Goal: Task Accomplishment & Management: Complete application form

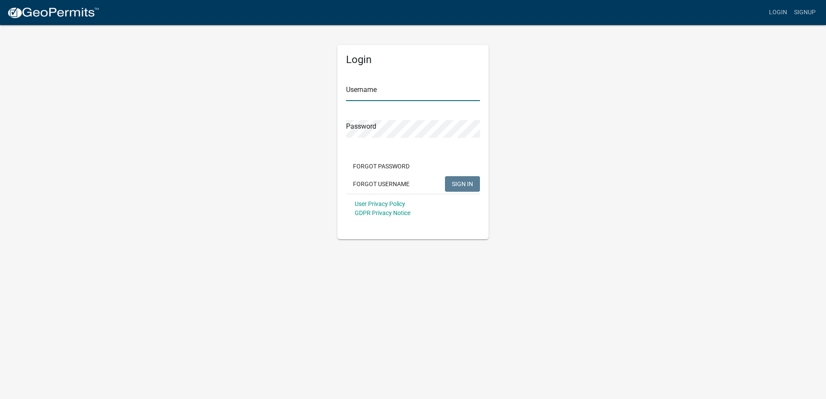
click at [365, 94] on input "Username" at bounding box center [413, 92] width 134 height 18
paste input "Ramseyhomesolutions25"
type input "Ramseyhomesolutions25"
click at [458, 179] on button "SIGN IN" at bounding box center [462, 184] width 35 height 16
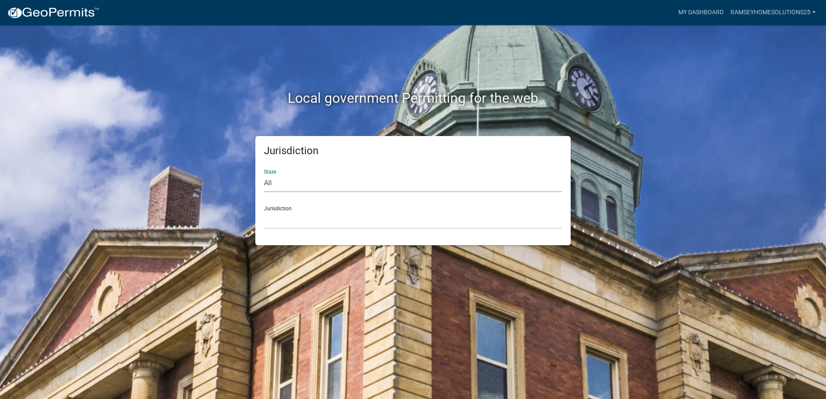
click at [289, 180] on select "All [US_STATE] [US_STATE] [US_STATE] [US_STATE] [US_STATE] [US_STATE] [US_STATE…" at bounding box center [413, 184] width 298 height 18
select select "[US_STATE]"
click at [264, 175] on select "All [US_STATE] [US_STATE] [US_STATE] [US_STATE] [US_STATE] [US_STATE] [US_STATE…" at bounding box center [413, 184] width 298 height 18
click at [309, 216] on select "[GEOGRAPHIC_DATA], [US_STATE][PERSON_NAME][GEOGRAPHIC_DATA], [US_STATE][PERSON_…" at bounding box center [413, 220] width 298 height 18
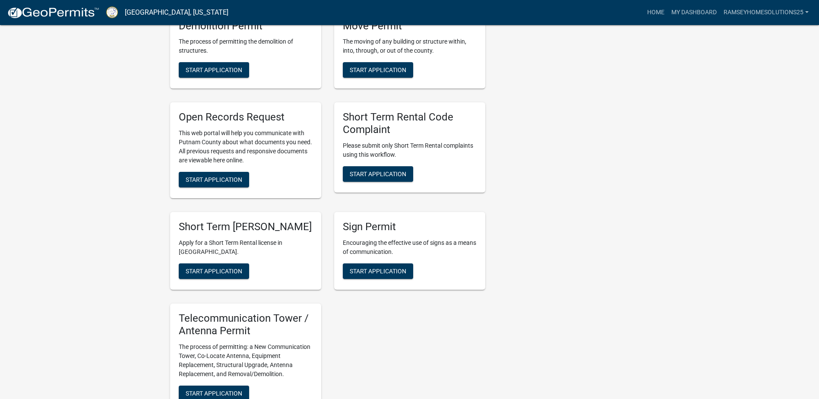
scroll to position [734, 0]
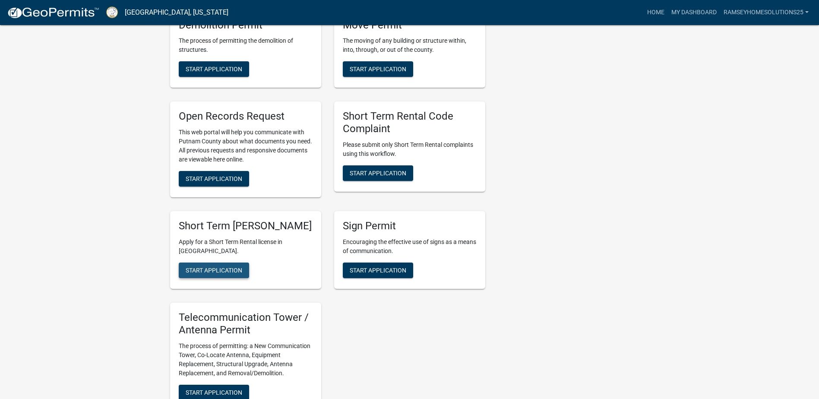
click at [241, 274] on span "Start Application" at bounding box center [214, 270] width 57 height 7
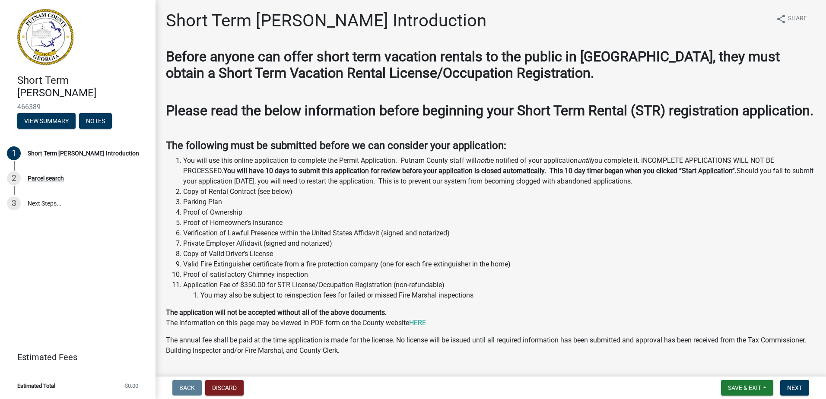
click at [263, 175] on li "You will use this online application to complete the Permit Application. Putnam…" at bounding box center [499, 171] width 632 height 31
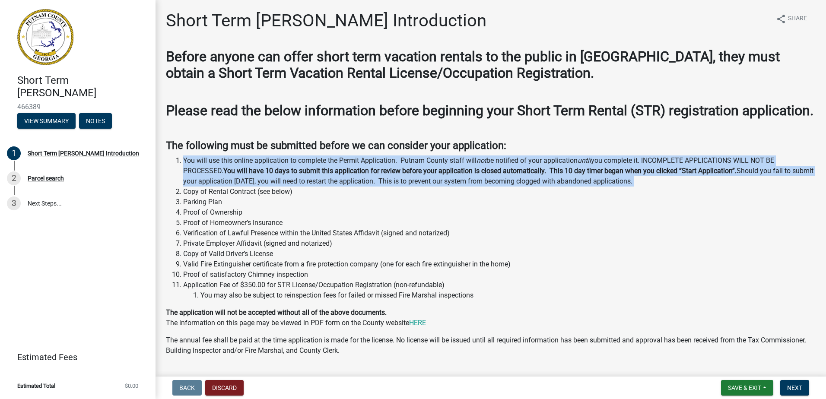
click at [263, 175] on li "You will use this online application to complete the Permit Application. Putnam…" at bounding box center [499, 171] width 632 height 31
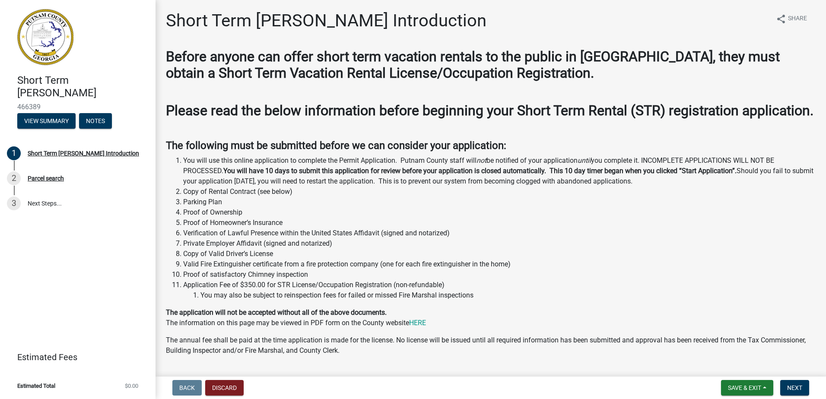
click at [265, 175] on strong "You will have 10 days to submit this application for review before your applica…" at bounding box center [479, 171] width 513 height 8
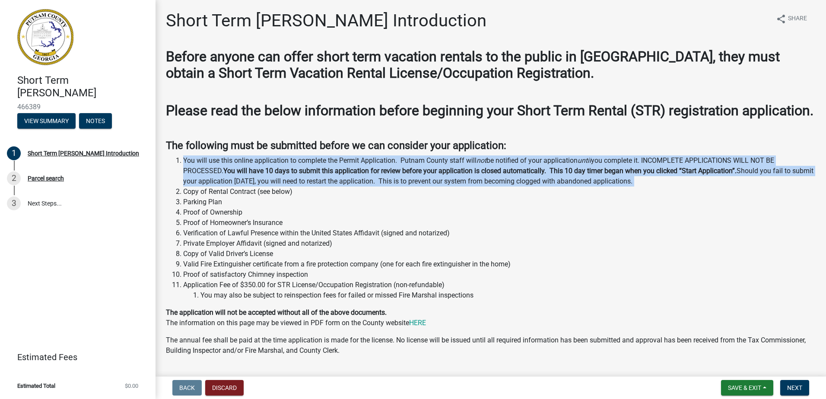
click at [265, 175] on strong "You will have 10 days to submit this application for review before your applica…" at bounding box center [479, 171] width 513 height 8
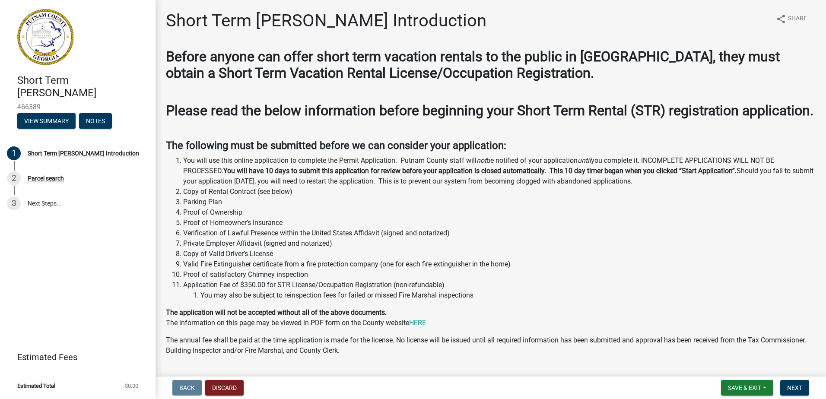
click at [338, 175] on strong "You will have 10 days to submit this application for review before your applica…" at bounding box center [479, 171] width 513 height 8
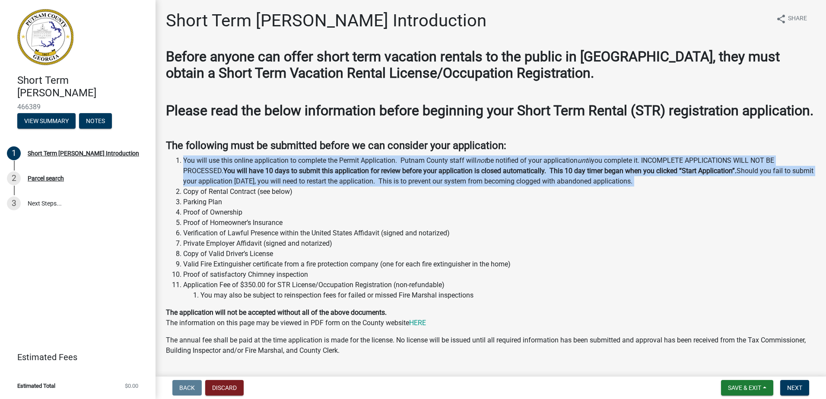
click at [338, 175] on strong "You will have 10 days to submit this application for review before your applica…" at bounding box center [479, 171] width 513 height 8
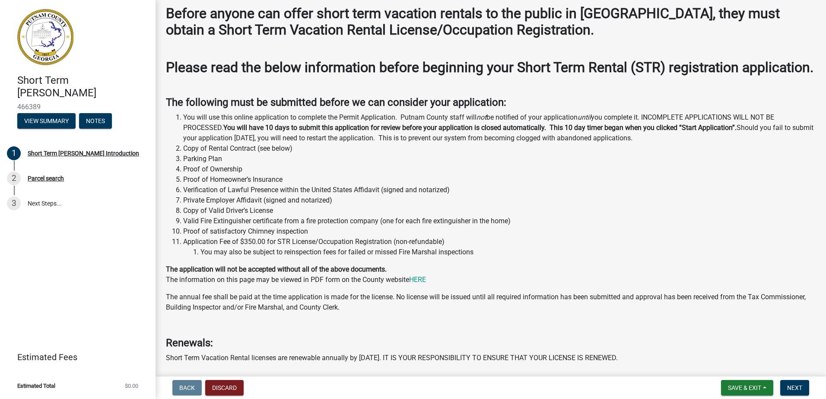
scroll to position [86, 0]
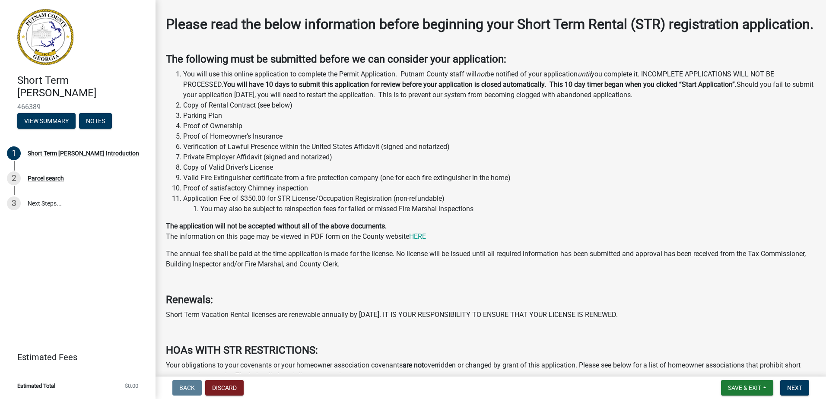
click at [204, 121] on li "Parking Plan" at bounding box center [499, 116] width 632 height 10
drag, startPoint x: 204, startPoint y: 133, endPoint x: 218, endPoint y: 144, distance: 17.6
click at [218, 131] on li "Proof of Ownership" at bounding box center [499, 126] width 632 height 10
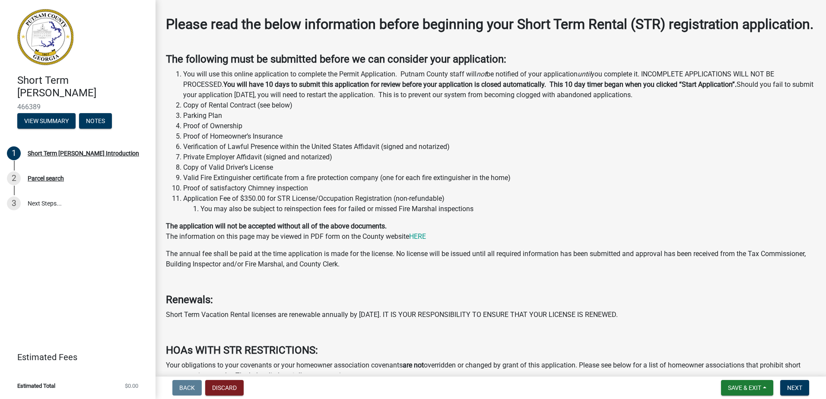
drag, startPoint x: 218, startPoint y: 144, endPoint x: 204, endPoint y: 121, distance: 26.6
click at [204, 111] on li "Copy of Rental Contract (see below)" at bounding box center [499, 105] width 632 height 10
click at [223, 121] on li "Parking Plan" at bounding box center [499, 116] width 632 height 10
click at [267, 152] on li "Verification of Lawful Presence within the United States Affidavit (signed and …" at bounding box center [499, 147] width 632 height 10
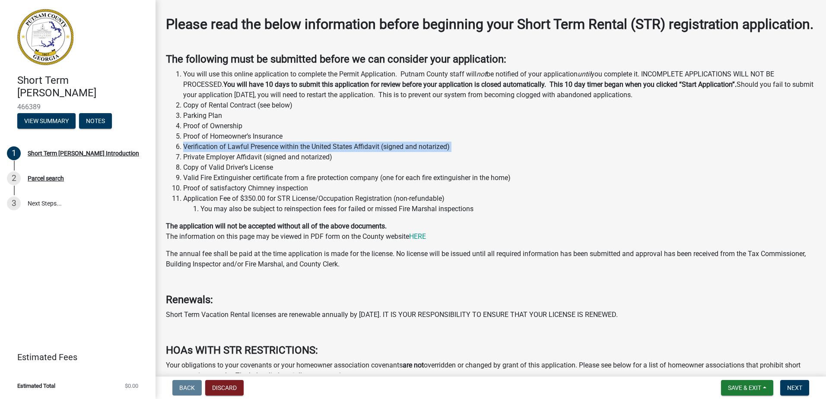
click at [267, 152] on li "Verification of Lawful Presence within the United States Affidavit (signed and …" at bounding box center [499, 147] width 632 height 10
click at [253, 162] on li "Private Employer Affidavit (signed and notarized)" at bounding box center [499, 157] width 632 height 10
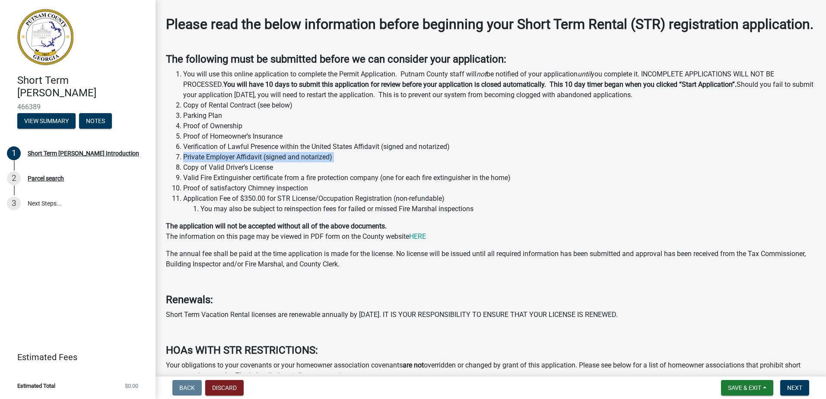
click at [253, 162] on li "Private Employer Affidavit (signed and notarized)" at bounding box center [499, 157] width 632 height 10
drag, startPoint x: 253, startPoint y: 170, endPoint x: 215, endPoint y: 184, distance: 40.7
click at [215, 173] on li "Copy of Valid Driver’s License" at bounding box center [499, 167] width 632 height 10
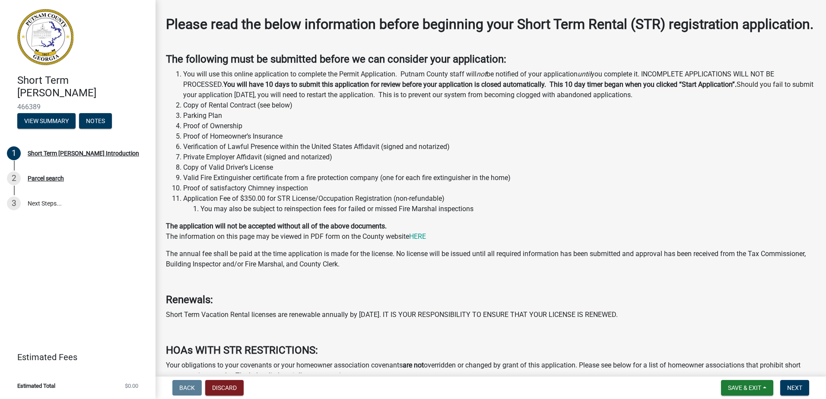
drag, startPoint x: 215, startPoint y: 184, endPoint x: 232, endPoint y: 184, distance: 17.3
click at [232, 173] on li "Copy of Valid Driver’s License" at bounding box center [499, 167] width 632 height 10
click at [227, 183] on li "Valid Fire Extinguisher certificate from a fire protection company (one for eac…" at bounding box center [499, 178] width 632 height 10
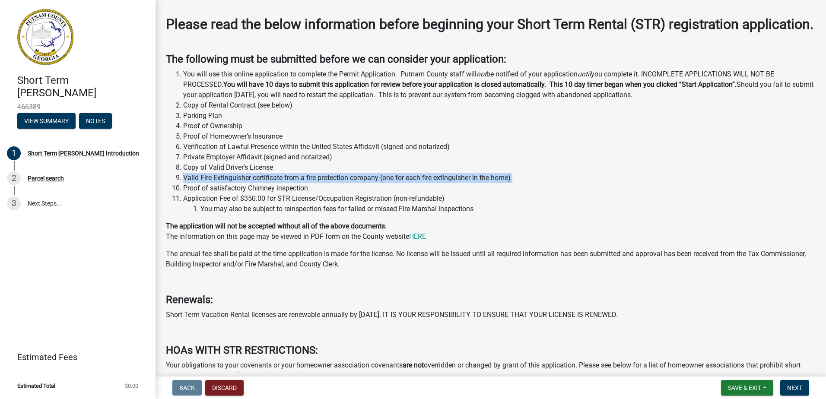
click at [227, 183] on li "Valid Fire Extinguisher certificate from a fire protection company (one for eac…" at bounding box center [499, 178] width 632 height 10
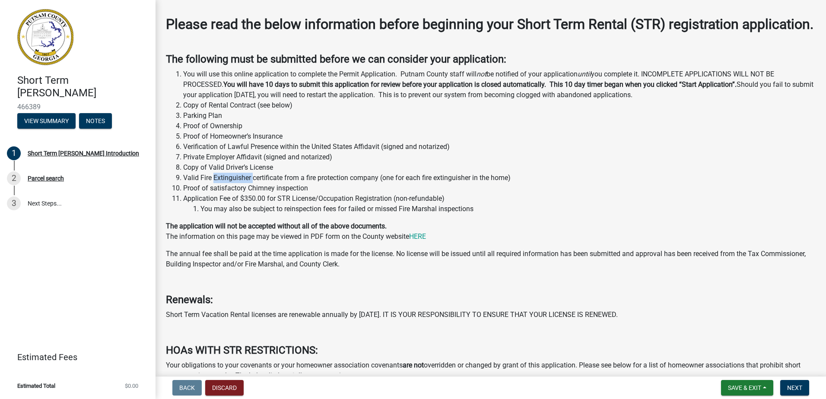
click at [227, 183] on li "Valid Fire Extinguisher certificate from a fire protection company (one for eac…" at bounding box center [499, 178] width 632 height 10
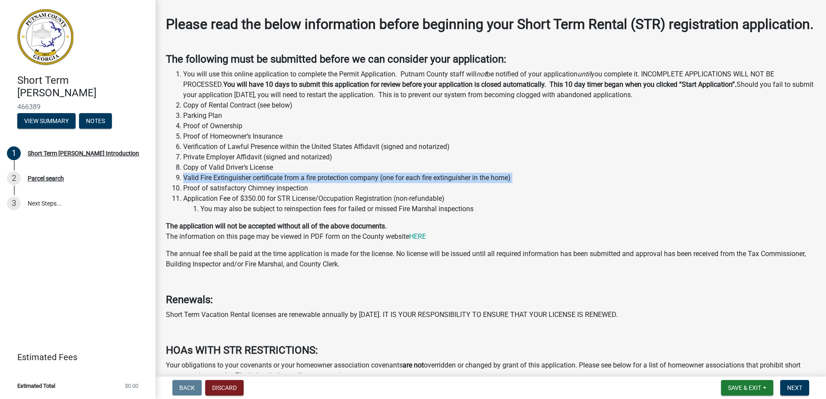
click at [227, 183] on li "Valid Fire Extinguisher certificate from a fire protection company (one for eac…" at bounding box center [499, 178] width 632 height 10
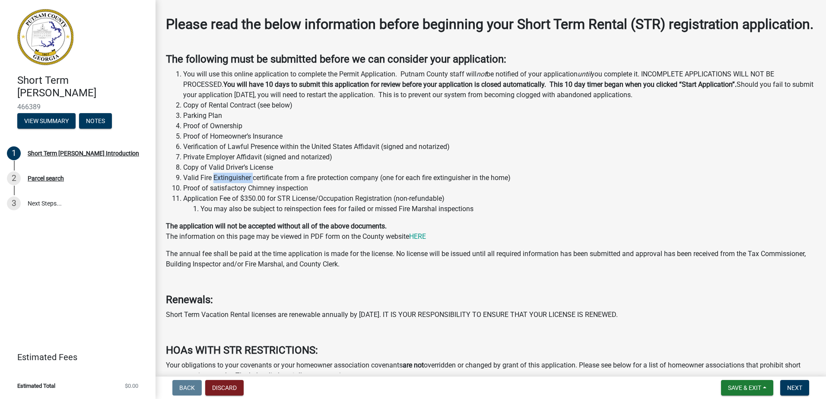
click at [227, 183] on li "Valid Fire Extinguisher certificate from a fire protection company (one for eac…" at bounding box center [499, 178] width 632 height 10
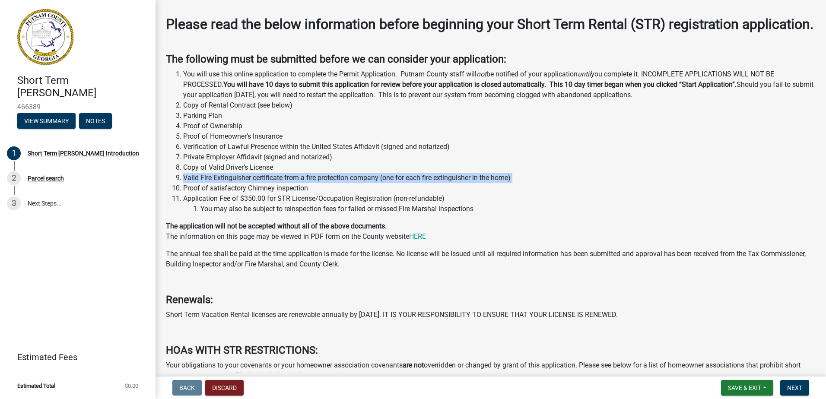
click at [227, 183] on li "Valid Fire Extinguisher certificate from a fire protection company (one for eac…" at bounding box center [499, 178] width 632 height 10
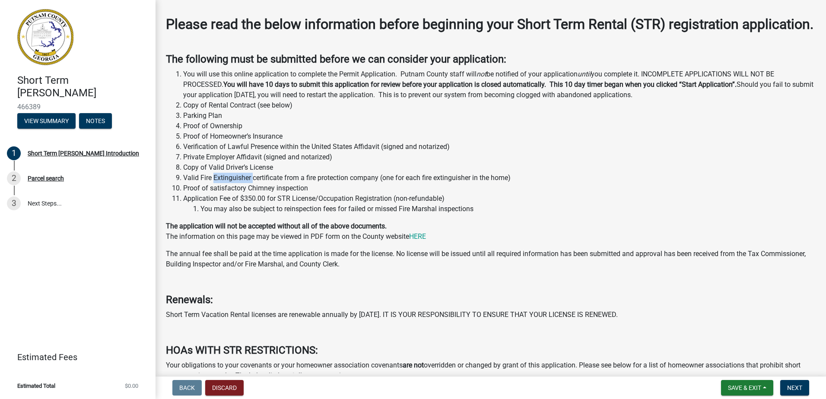
click at [227, 183] on li "Valid Fire Extinguisher certificate from a fire protection company (one for eac…" at bounding box center [499, 178] width 632 height 10
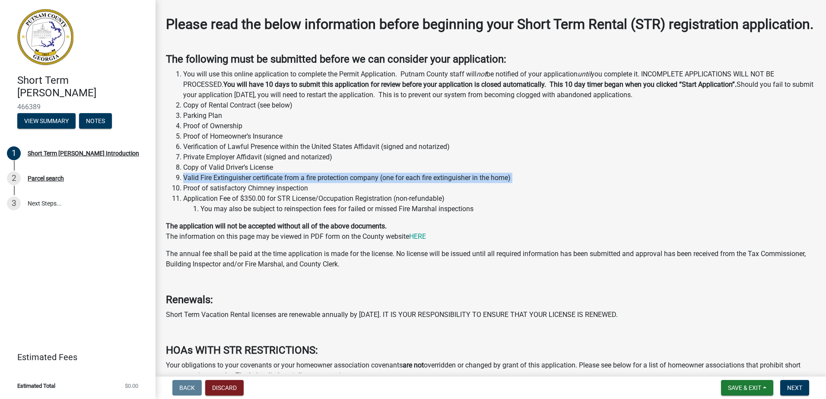
click at [227, 183] on li "Valid Fire Extinguisher certificate from a fire protection company (one for eac…" at bounding box center [499, 178] width 632 height 10
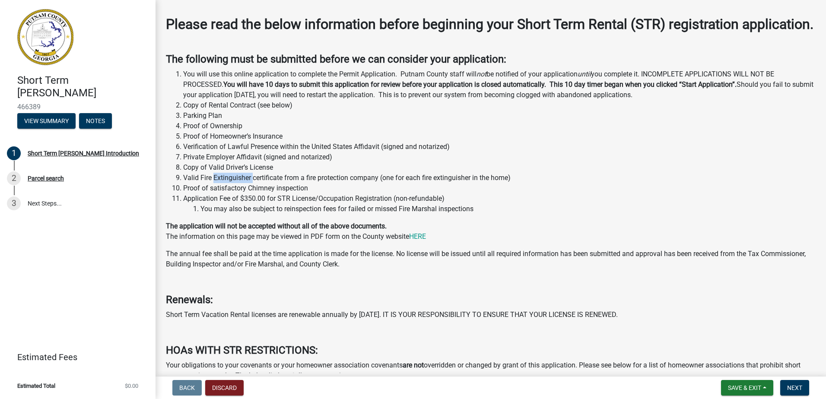
click at [227, 183] on li "Valid Fire Extinguisher certificate from a fire protection company (one for eac…" at bounding box center [499, 178] width 632 height 10
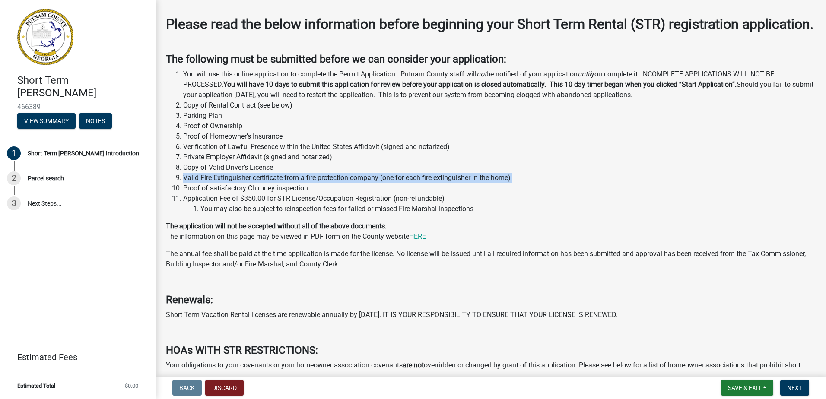
click at [227, 183] on li "Valid Fire Extinguisher certificate from a fire protection company (one for eac…" at bounding box center [499, 178] width 632 height 10
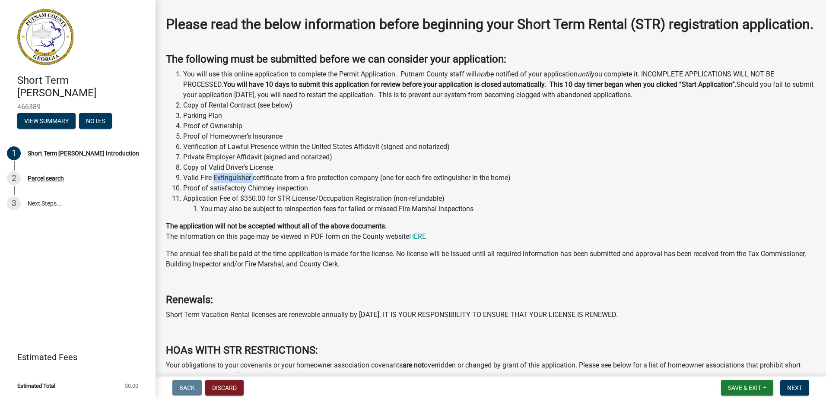
click at [227, 183] on li "Valid Fire Extinguisher certificate from a fire protection company (one for eac…" at bounding box center [499, 178] width 632 height 10
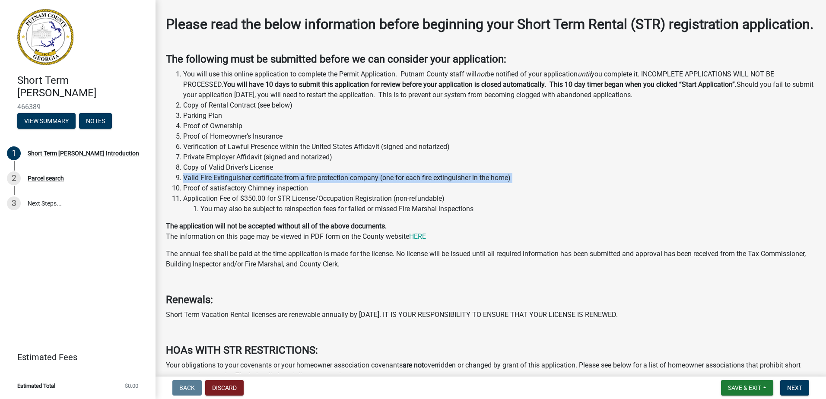
click at [227, 183] on li "Valid Fire Extinguisher certificate from a fire protection company (one for eac…" at bounding box center [499, 178] width 632 height 10
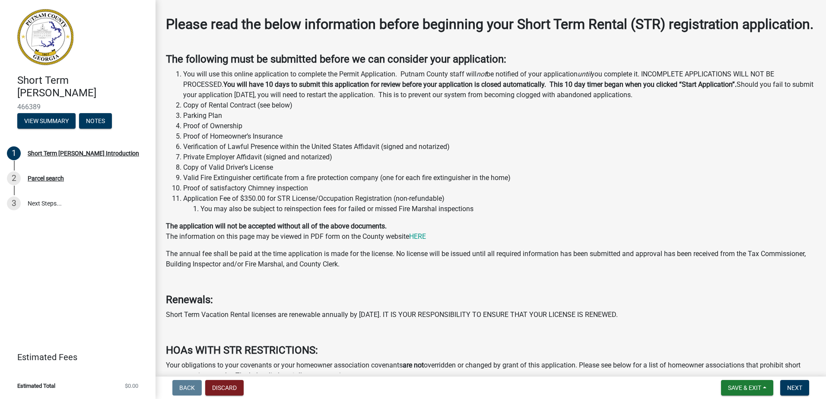
click at [298, 183] on li "Valid Fire Extinguisher certificate from a fire protection company (one for eac…" at bounding box center [499, 178] width 632 height 10
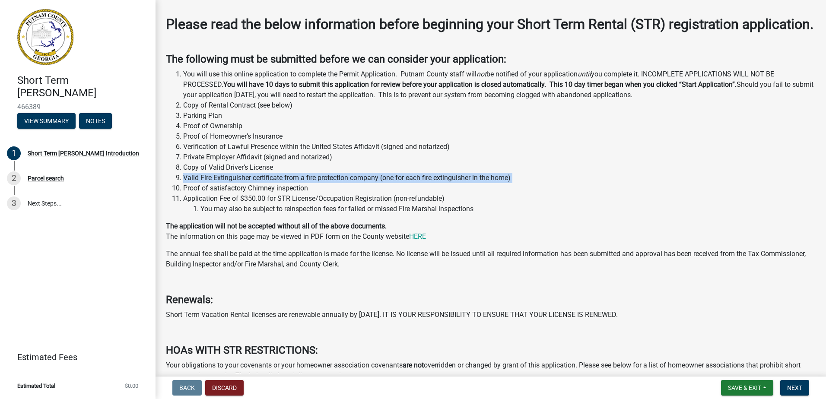
click at [298, 183] on li "Valid Fire Extinguisher certificate from a fire protection company (one for eac…" at bounding box center [499, 178] width 632 height 10
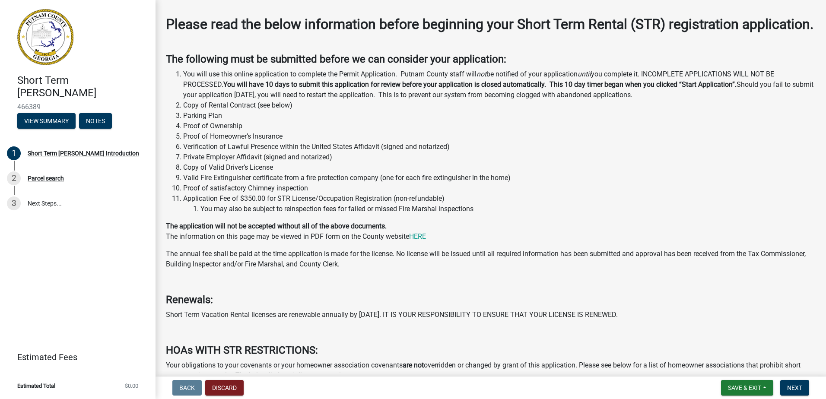
drag, startPoint x: 298, startPoint y: 191, endPoint x: 246, endPoint y: 211, distance: 55.5
click at [246, 211] on li "Application Fee of $350.00 for STR License/Occupation Registration (non-refunda…" at bounding box center [499, 204] width 632 height 21
drag, startPoint x: 246, startPoint y: 211, endPoint x: 270, endPoint y: 215, distance: 24.4
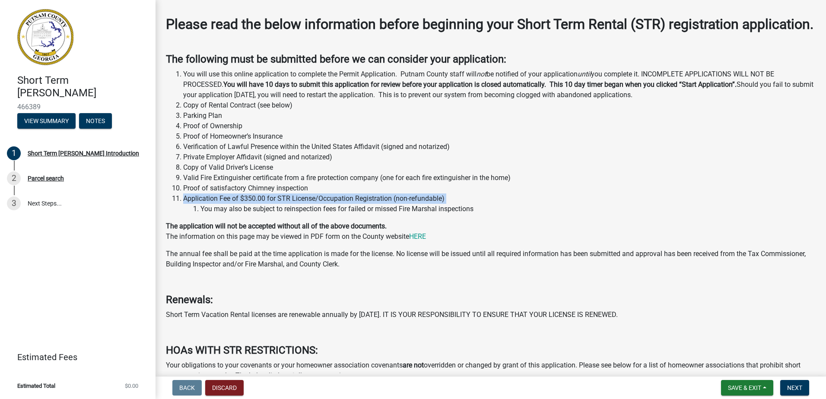
click at [270, 214] on li "Application Fee of $350.00 for STR License/Occupation Registration (non-refunda…" at bounding box center [499, 204] width 632 height 21
click at [238, 214] on li "You may also be subject to reinspection fees for failed or missed Fire Marshal …" at bounding box center [507, 209] width 615 height 10
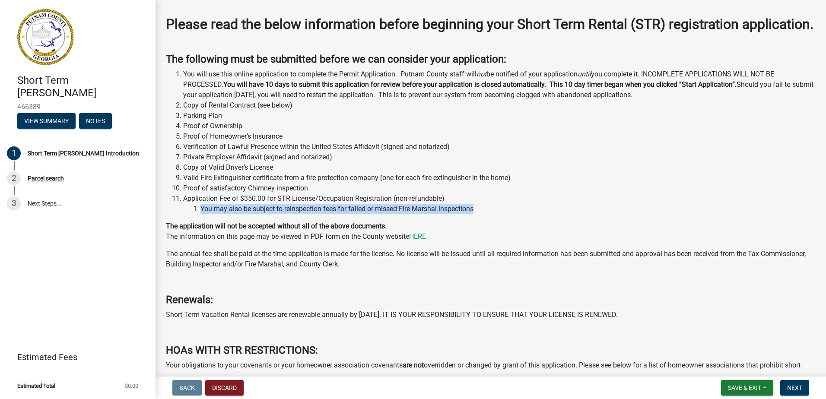
click at [238, 214] on li "You may also be subject to reinspection fees for failed or missed Fire Marshal …" at bounding box center [507, 209] width 615 height 10
drag, startPoint x: 238, startPoint y: 221, endPoint x: 270, endPoint y: 221, distance: 31.5
click at [270, 214] on li "You may also be subject to reinspection fees for failed or missed Fire Marshal …" at bounding box center [507, 209] width 615 height 10
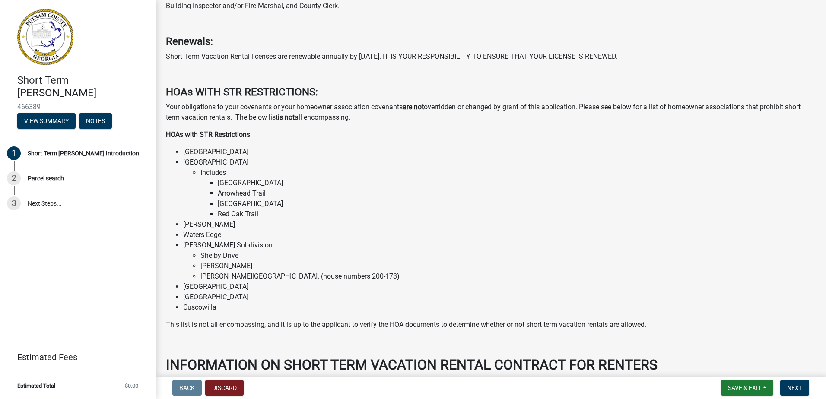
scroll to position [346, 0]
click at [204, 329] on p "This list is not all encompassing, and it is up to the applicant to verify the …" at bounding box center [491, 324] width 650 height 10
drag, startPoint x: 204, startPoint y: 340, endPoint x: 321, endPoint y: 345, distance: 117.2
click at [321, 329] on p "This list is not all encompassing, and it is up to the applicant to verify the …" at bounding box center [491, 324] width 650 height 10
drag, startPoint x: 321, startPoint y: 345, endPoint x: 327, endPoint y: 338, distance: 9.2
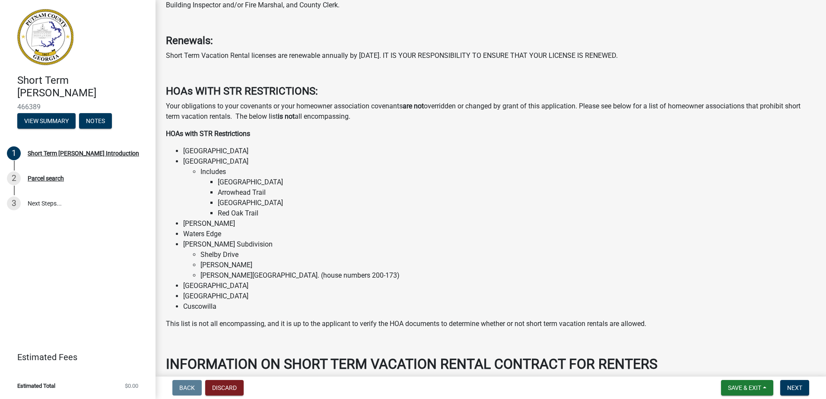
click at [327, 329] on p "This list is not all encompassing, and it is up to the applicant to verify the …" at bounding box center [491, 324] width 650 height 10
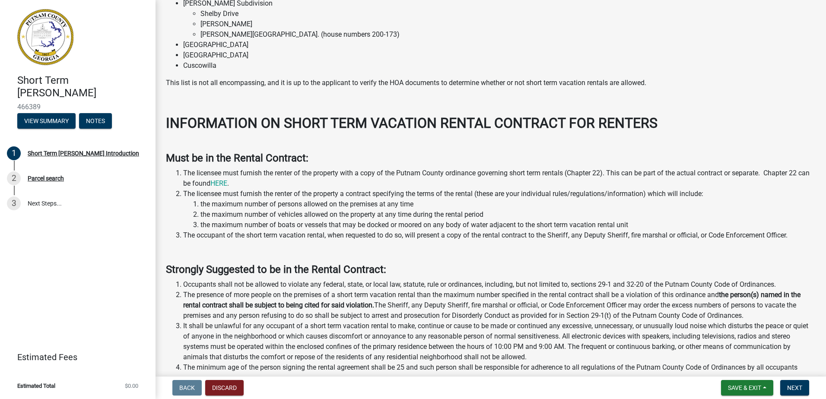
scroll to position [605, 0]
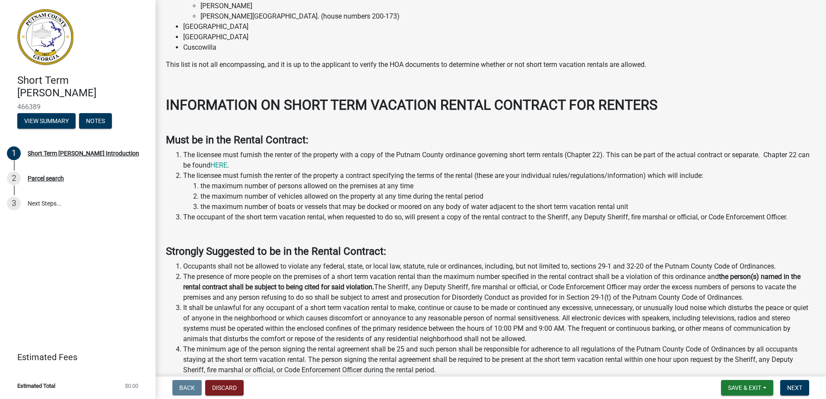
click at [200, 146] on strong "Must be in the Rental Contract:" at bounding box center [237, 140] width 143 height 12
drag, startPoint x: 200, startPoint y: 154, endPoint x: 259, endPoint y: 159, distance: 59.8
click at [259, 146] on strong "Must be in the Rental Contract:" at bounding box center [237, 140] width 143 height 12
drag, startPoint x: 259, startPoint y: 159, endPoint x: 222, endPoint y: 171, distance: 39.3
click at [222, 171] on li "The licensee must furnish the renter of the property with a copy of the Putnam …" at bounding box center [499, 160] width 632 height 21
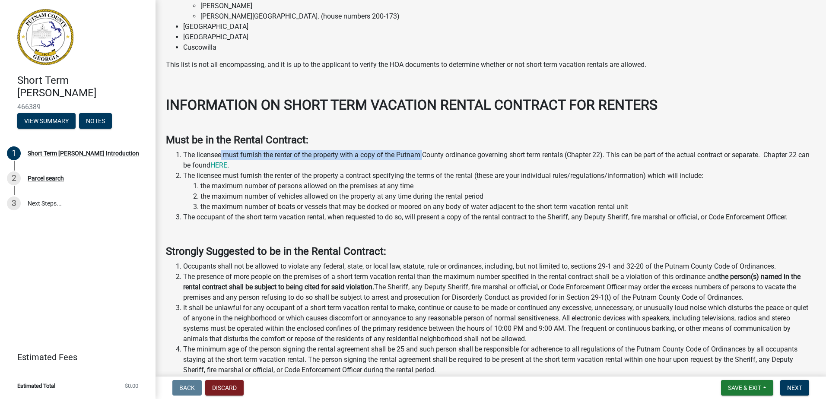
drag, startPoint x: 222, startPoint y: 171, endPoint x: 422, endPoint y: 174, distance: 200.4
click at [422, 171] on li "The licensee must furnish the renter of the property with a copy of the Putnam …" at bounding box center [499, 160] width 632 height 21
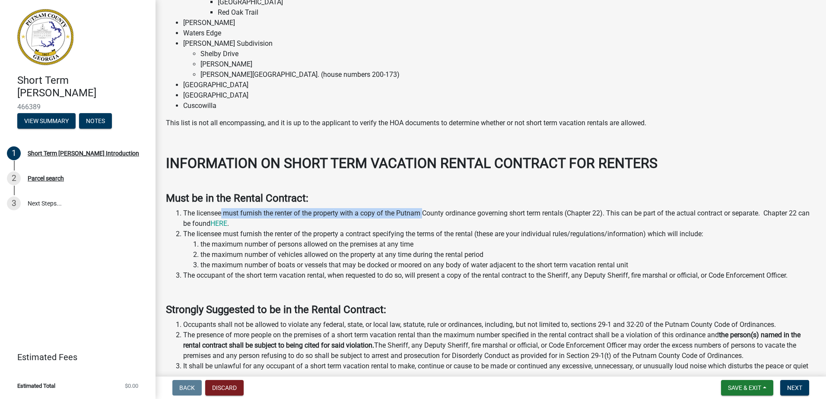
scroll to position [562, 0]
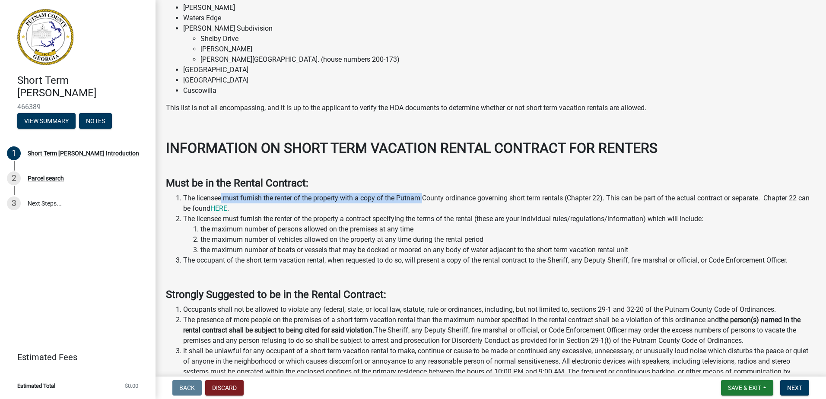
click at [295, 214] on li "The licensee must furnish the renter of the property with a copy of the Putnam …" at bounding box center [499, 203] width 632 height 21
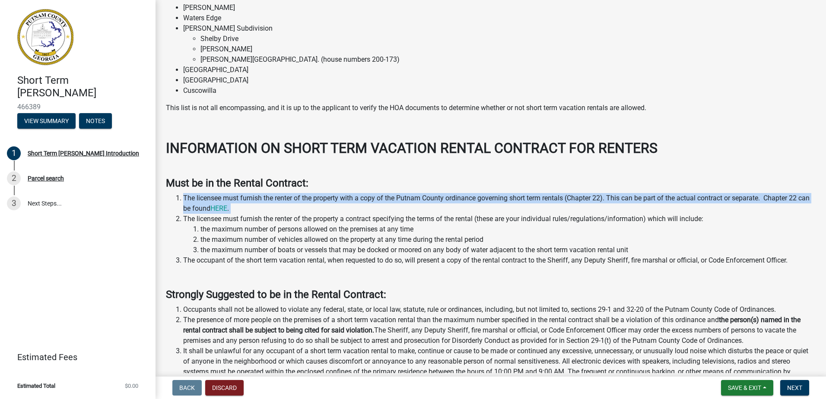
click at [295, 214] on li "The licensee must furnish the renter of the property with a copy of the Putnam …" at bounding box center [499, 203] width 632 height 21
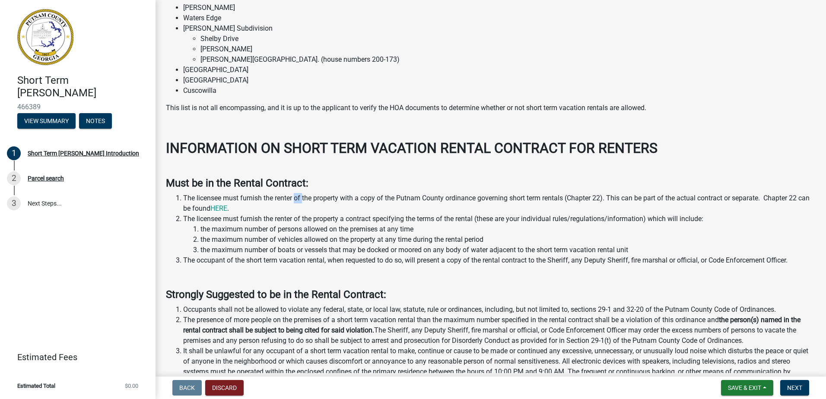
click at [295, 214] on li "The licensee must furnish the renter of the property with a copy of the Putnam …" at bounding box center [499, 203] width 632 height 21
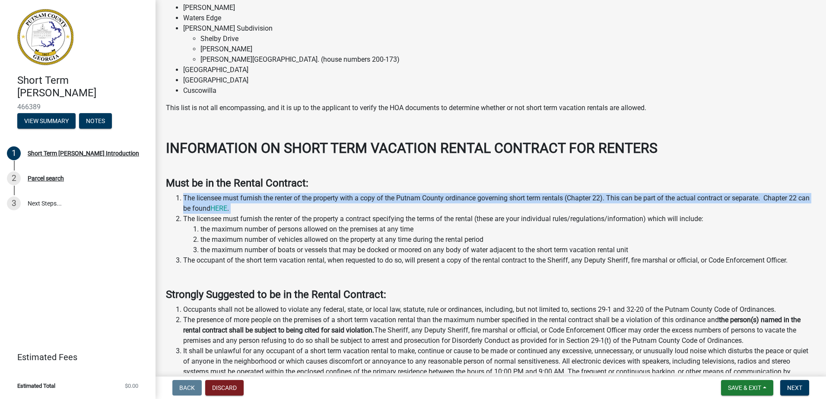
click at [295, 214] on li "The licensee must furnish the renter of the property with a copy of the Putnam …" at bounding box center [499, 203] width 632 height 21
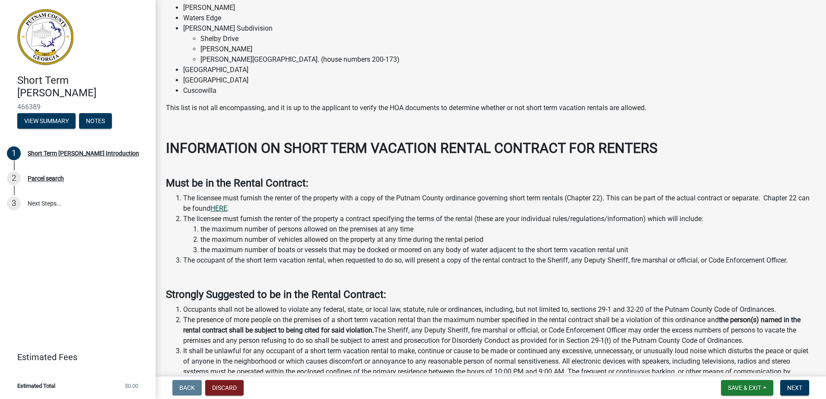
click at [227, 213] on link "HERE" at bounding box center [218, 208] width 17 height 8
click at [255, 189] on strong "Must be in the Rental Contract:" at bounding box center [237, 183] width 143 height 12
drag, startPoint x: 255, startPoint y: 199, endPoint x: 233, endPoint y: 236, distance: 43.0
click at [233, 236] on li "The licensee must furnish the renter of the property a contract specifying the …" at bounding box center [499, 234] width 632 height 41
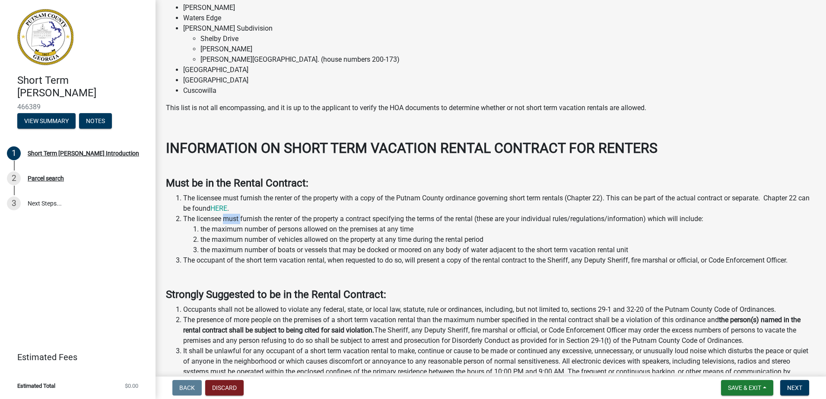
click at [233, 236] on li "The licensee must furnish the renter of the property a contract specifying the …" at bounding box center [499, 234] width 632 height 41
drag, startPoint x: 233, startPoint y: 236, endPoint x: 220, endPoint y: 236, distance: 12.5
click at [220, 236] on li "The licensee must furnish the renter of the property a contract specifying the …" at bounding box center [499, 234] width 632 height 41
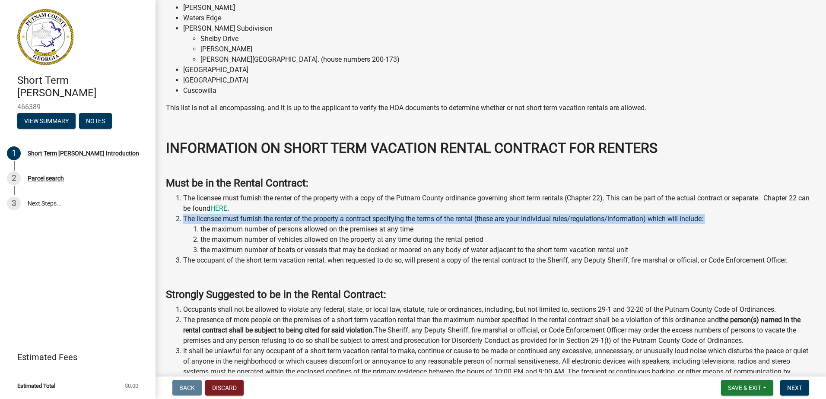
click at [220, 236] on li "The licensee must furnish the renter of the property a contract specifying the …" at bounding box center [499, 234] width 632 height 41
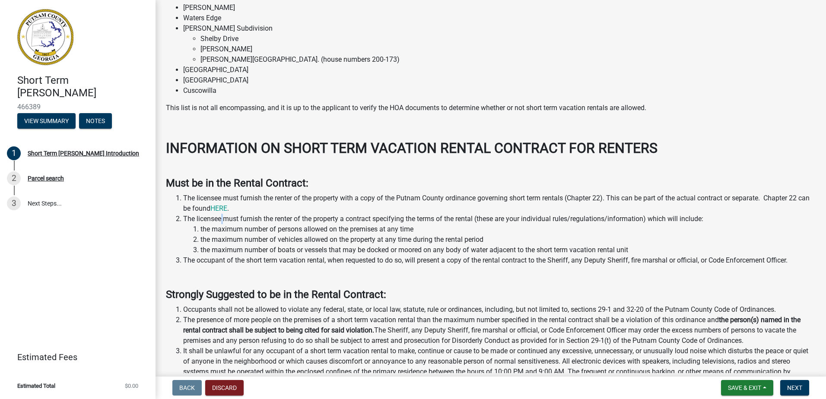
click at [220, 236] on li "The licensee must furnish the renter of the property a contract specifying the …" at bounding box center [499, 234] width 632 height 41
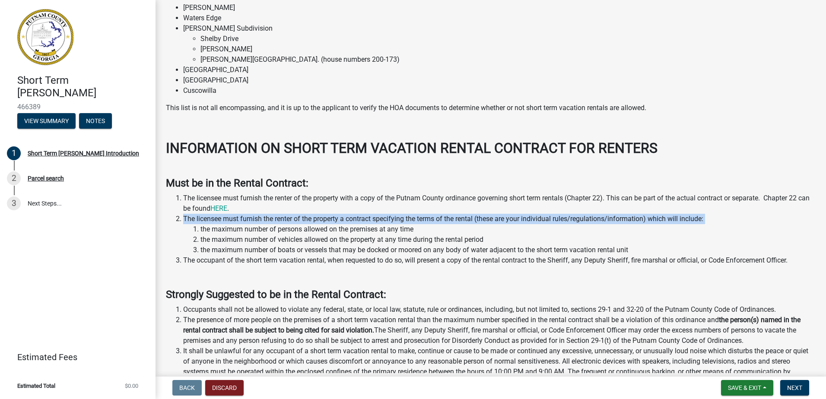
click at [220, 236] on li "The licensee must furnish the renter of the property a contract specifying the …" at bounding box center [499, 234] width 632 height 41
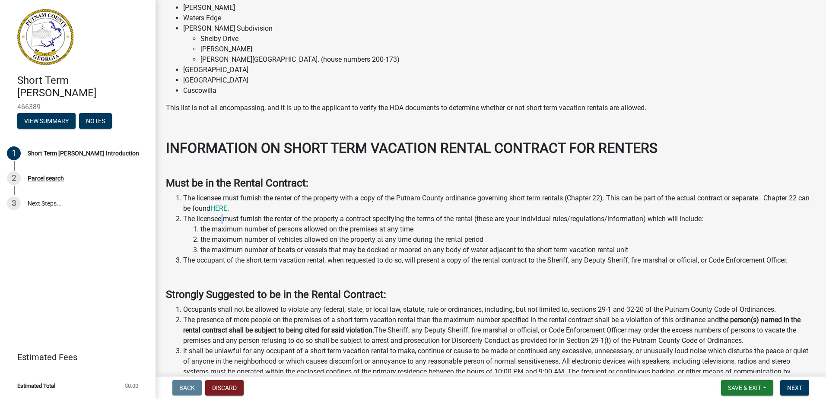
click at [220, 236] on li "The licensee must furnish the renter of the property a contract specifying the …" at bounding box center [499, 234] width 632 height 41
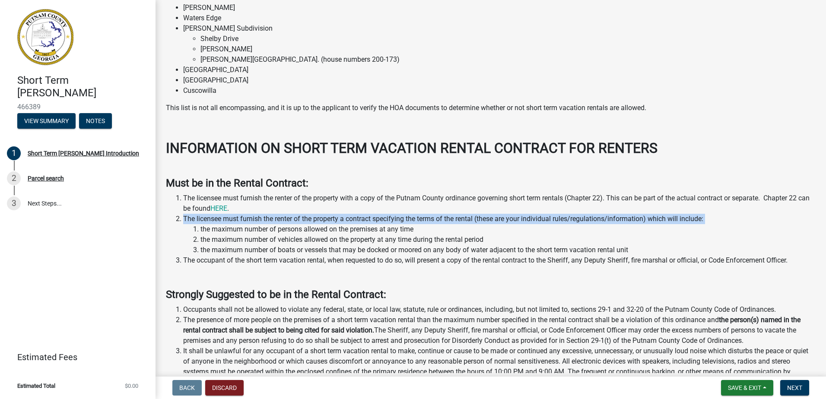
click at [220, 236] on li "The licensee must furnish the renter of the property a contract specifying the …" at bounding box center [499, 234] width 632 height 41
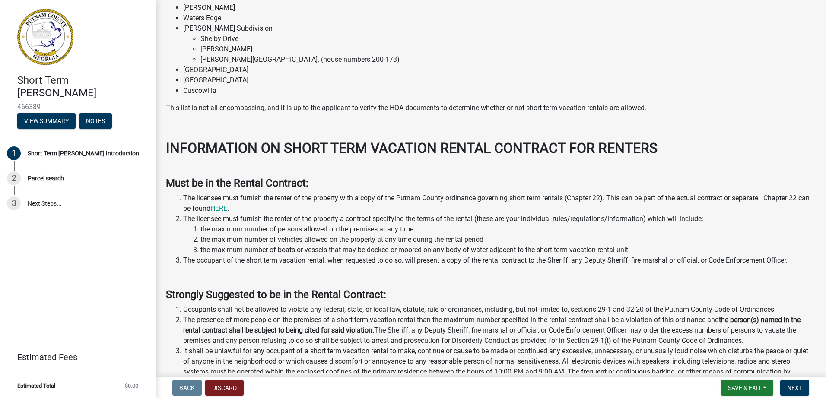
click at [277, 235] on li "the maximum number of persons allowed on the premises at any time" at bounding box center [507, 229] width 615 height 10
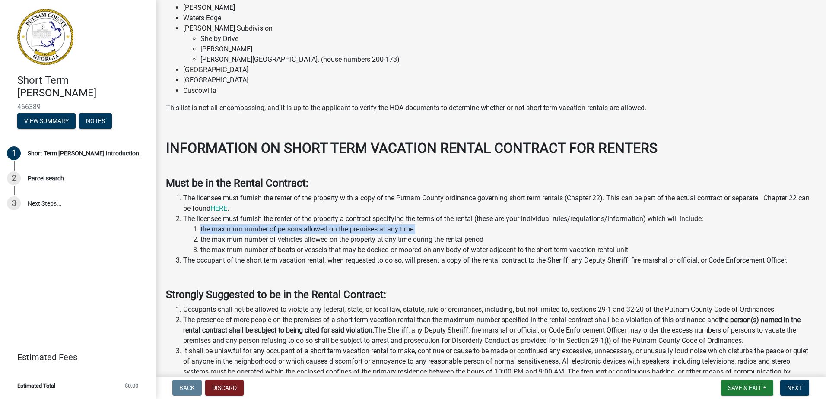
click at [277, 235] on li "the maximum number of persons allowed on the premises at any time" at bounding box center [507, 229] width 615 height 10
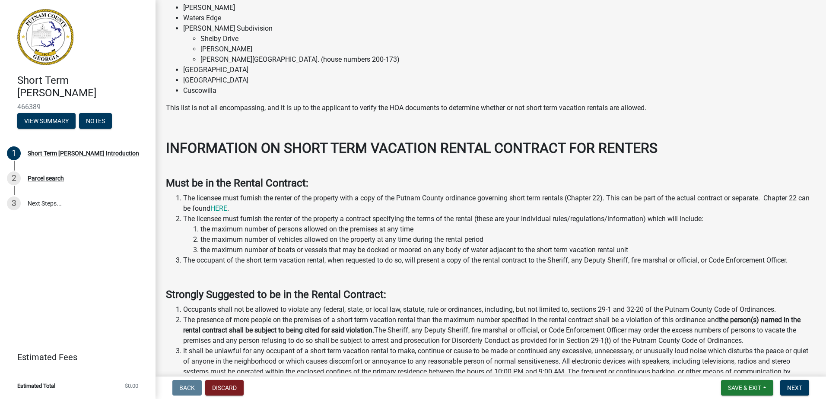
drag, startPoint x: 277, startPoint y: 242, endPoint x: 284, endPoint y: 258, distance: 16.8
click at [284, 245] on li "the maximum number of vehicles allowed on the property at any time during the r…" at bounding box center [507, 240] width 615 height 10
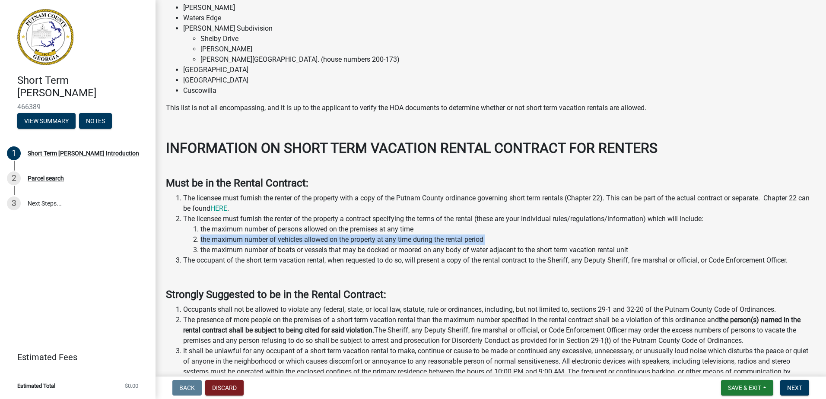
click at [284, 245] on li "the maximum number of vehicles allowed on the property at any time during the r…" at bounding box center [507, 240] width 615 height 10
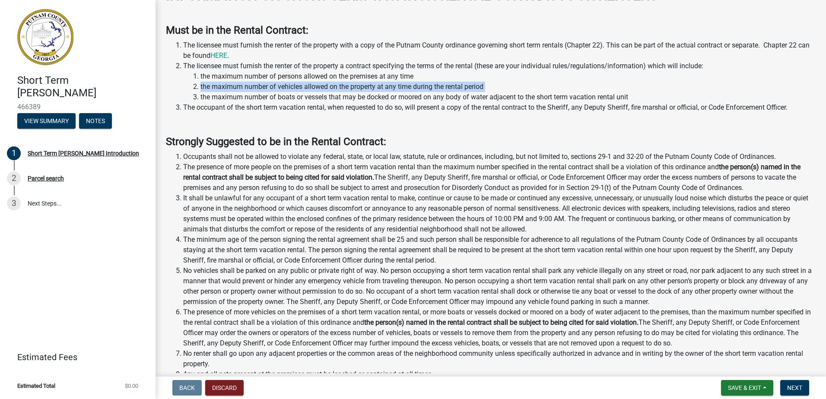
scroll to position [734, 0]
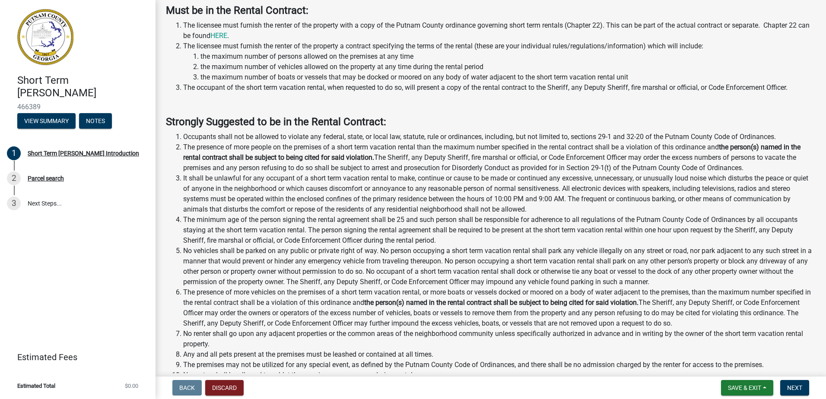
click at [272, 83] on li "the maximum number of boats or vessels that may be docked or moored on any body…" at bounding box center [507, 77] width 615 height 10
click at [200, 72] on li "the maximum number of vehicles allowed on the property at any time during the r…" at bounding box center [507, 67] width 615 height 10
click at [239, 83] on li "the maximum number of boats or vessels that may be docked or moored on any body…" at bounding box center [507, 77] width 615 height 10
click at [204, 72] on li "the maximum number of vehicles allowed on the property at any time during the r…" at bounding box center [507, 67] width 615 height 10
drag, startPoint x: 213, startPoint y: 83, endPoint x: 487, endPoint y: 84, distance: 274.3
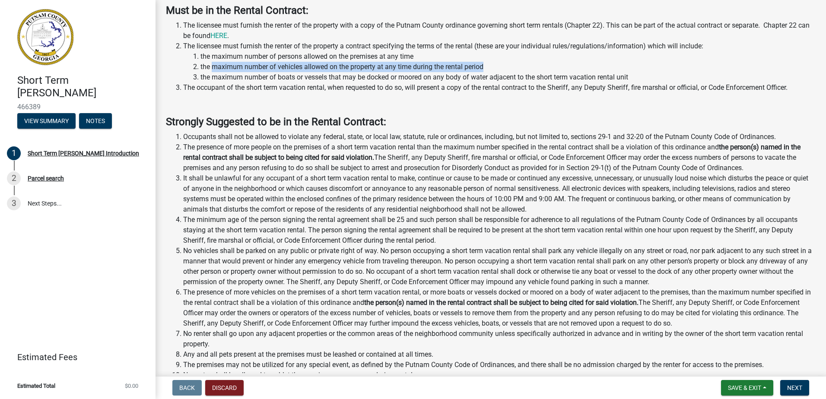
click at [487, 72] on li "the maximum number of vehicles allowed on the property at any time during the r…" at bounding box center [507, 67] width 615 height 10
copy li "maximum number of vehicles allowed on the property at any time during the renta…"
click at [322, 83] on li "the maximum number of boats or vessels that may be docked or moored on any body…" at bounding box center [507, 77] width 615 height 10
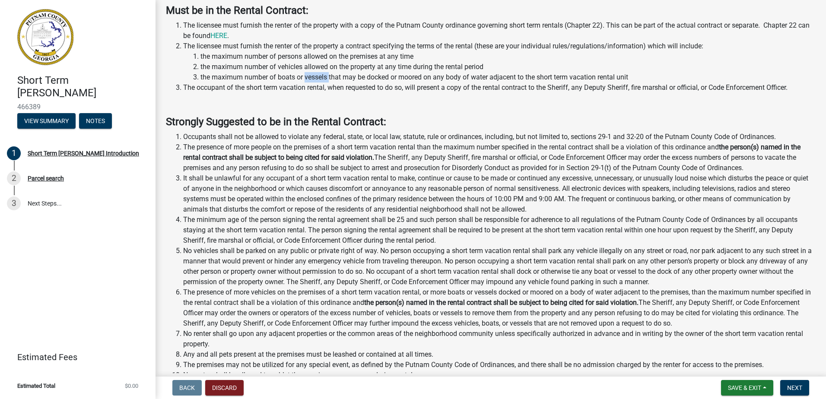
click at [322, 83] on li "the maximum number of boats or vessels that may be docked or moored on any body…" at bounding box center [507, 77] width 615 height 10
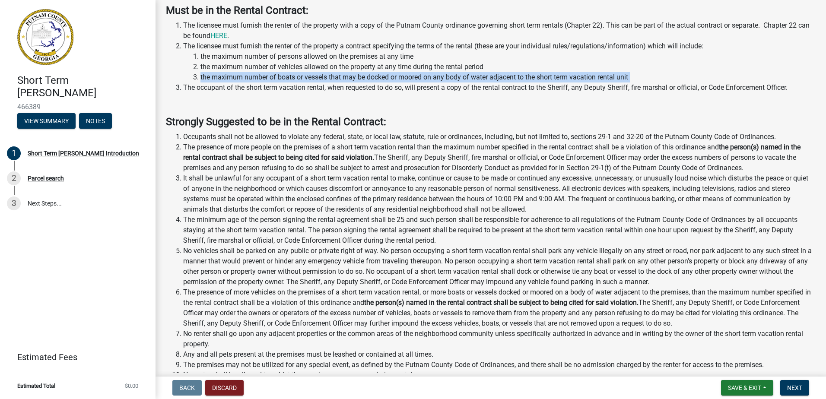
click at [322, 83] on li "the maximum number of boats or vessels that may be docked or moored on any body…" at bounding box center [507, 77] width 615 height 10
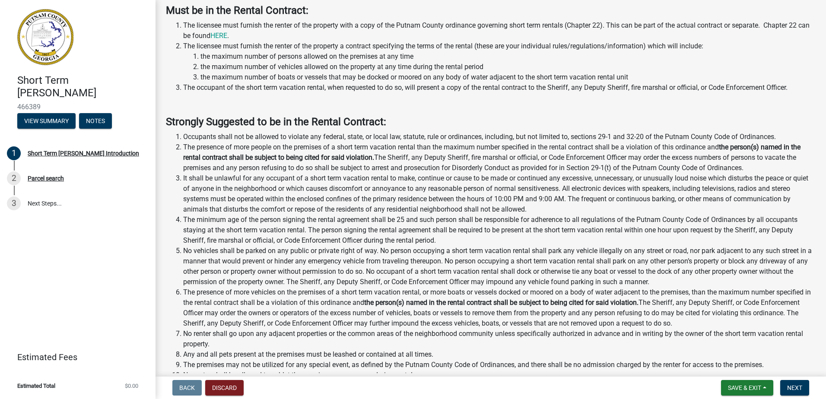
click at [225, 83] on li "the maximum number of boats or vessels that may be docked or moored on any body…" at bounding box center [507, 77] width 615 height 10
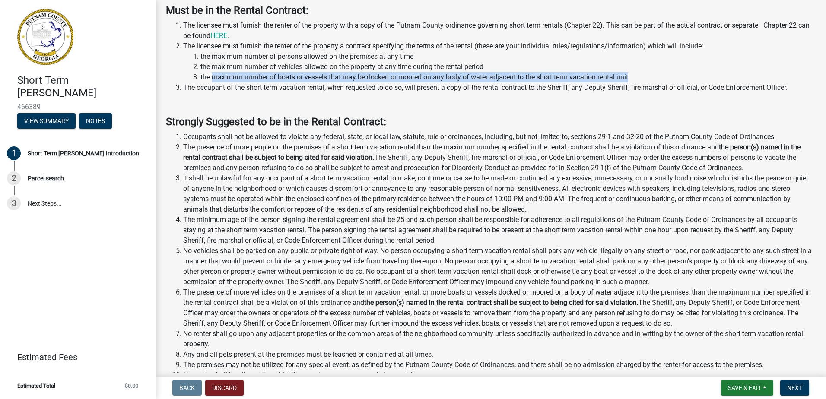
drag, startPoint x: 225, startPoint y: 93, endPoint x: 625, endPoint y: 95, distance: 400.0
click at [625, 83] on li "the maximum number of boats or vessels that may be docked or moored on any body…" at bounding box center [507, 77] width 615 height 10
copy li "maximum number of boats or vessels that may be docked or moored on any body of …"
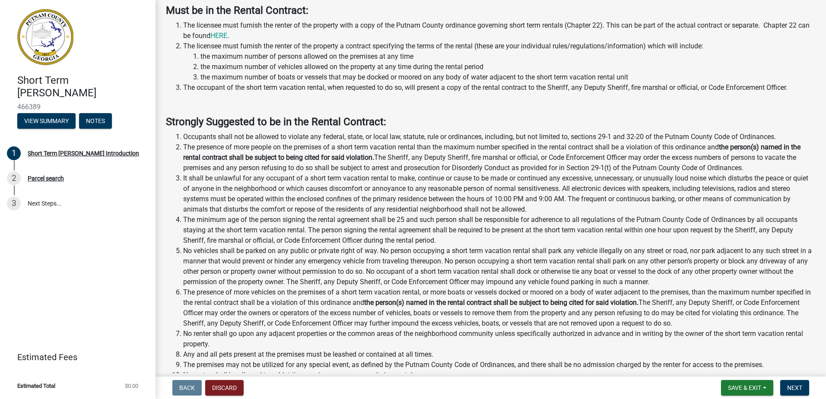
click at [310, 93] on li "The occupant of the short term vacation rental, when requested to do so, will p…" at bounding box center [499, 88] width 632 height 10
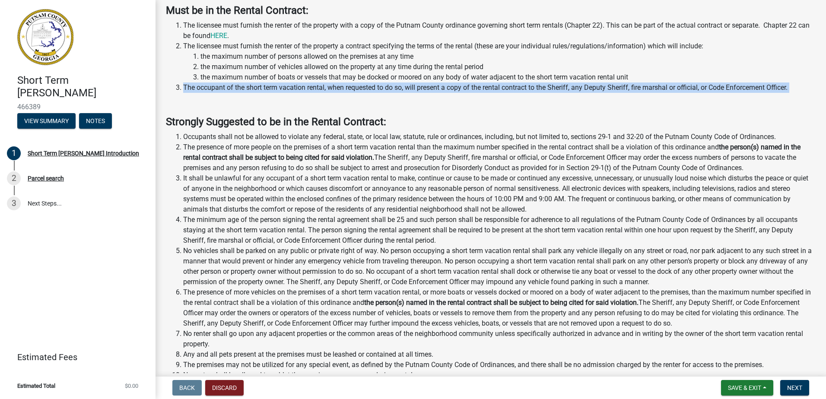
click at [310, 93] on li "The occupant of the short term vacation rental, when requested to do so, will p…" at bounding box center [499, 88] width 632 height 10
drag, startPoint x: 310, startPoint y: 102, endPoint x: 314, endPoint y: 104, distance: 5.4
click at [314, 93] on li "The occupant of the short term vacation rental, when requested to do so, will p…" at bounding box center [499, 88] width 632 height 10
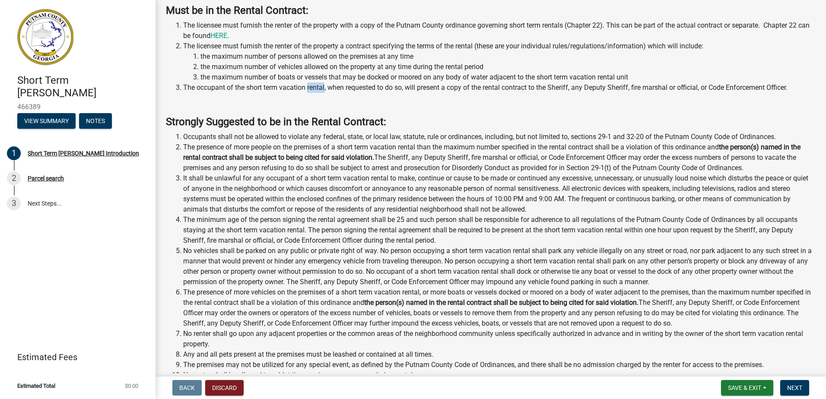
click at [314, 93] on li "The occupant of the short term vacation rental, when requested to do so, will p…" at bounding box center [499, 88] width 632 height 10
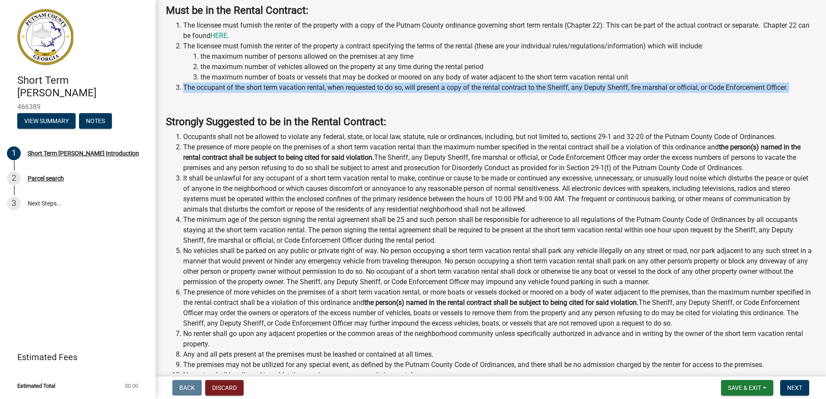
click at [314, 93] on li "The occupant of the short term vacation rental, when requested to do so, will p…" at bounding box center [499, 88] width 632 height 10
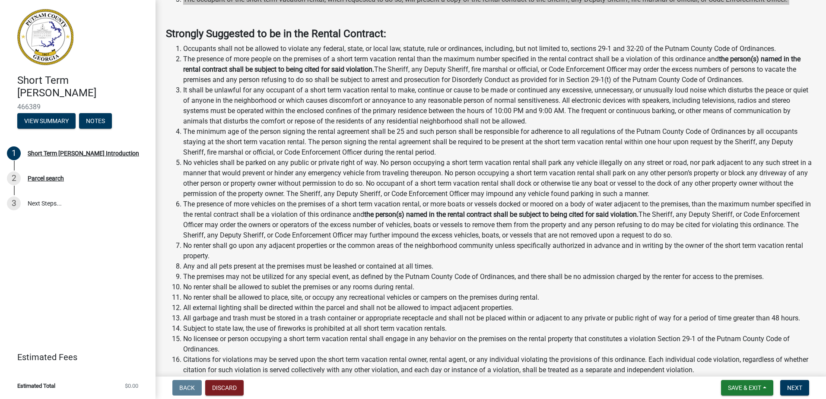
scroll to position [821, 0]
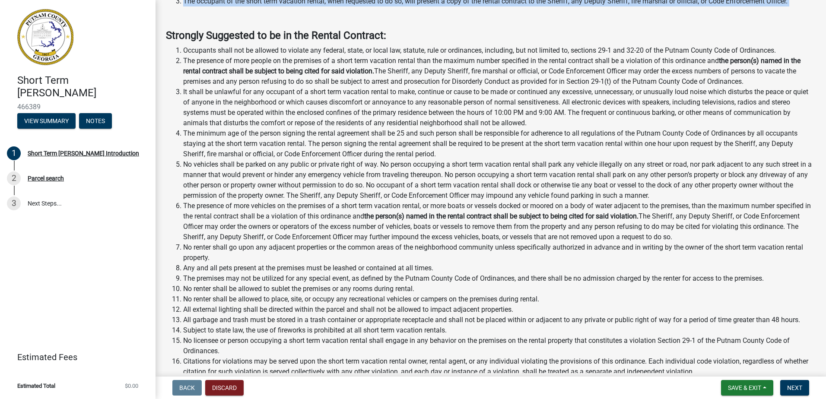
click at [309, 56] on li "Occupants shall not be allowed to violate any federal, state, or local law, sta…" at bounding box center [499, 50] width 632 height 10
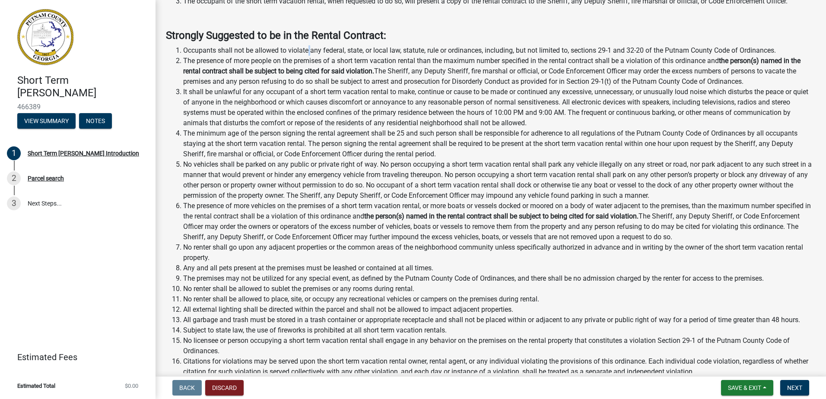
click at [309, 56] on li "Occupants shall not be allowed to violate any federal, state, or local law, sta…" at bounding box center [499, 50] width 632 height 10
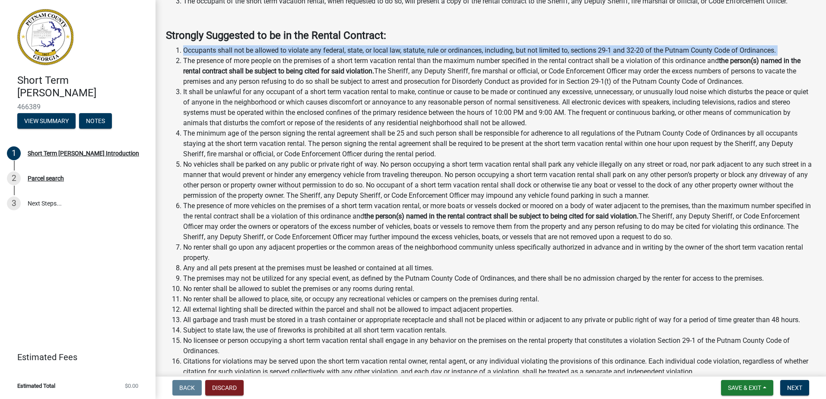
click at [309, 56] on li "Occupants shall not be allowed to violate any federal, state, or local law, sta…" at bounding box center [499, 50] width 632 height 10
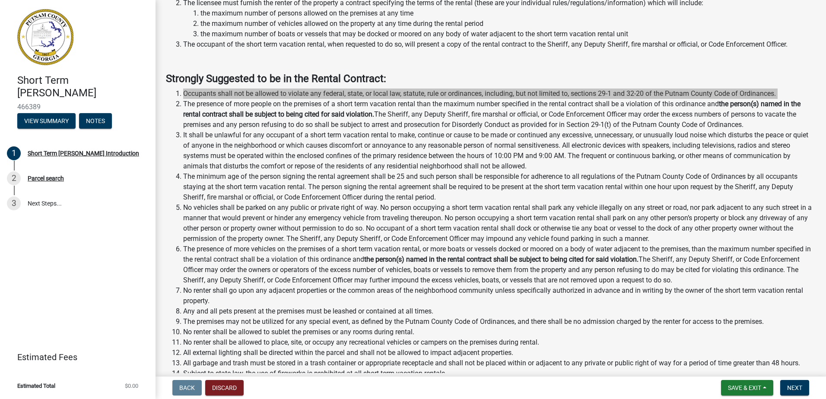
scroll to position [691, 0]
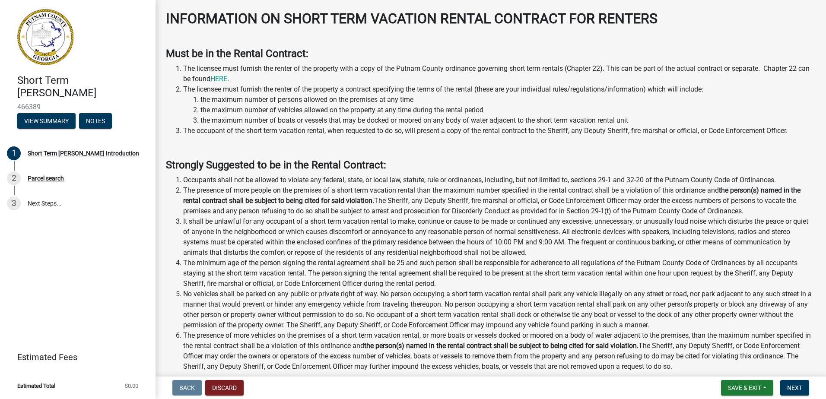
click at [224, 171] on strong "Strongly Suggested to be in the Rental Contract:" at bounding box center [276, 165] width 220 height 12
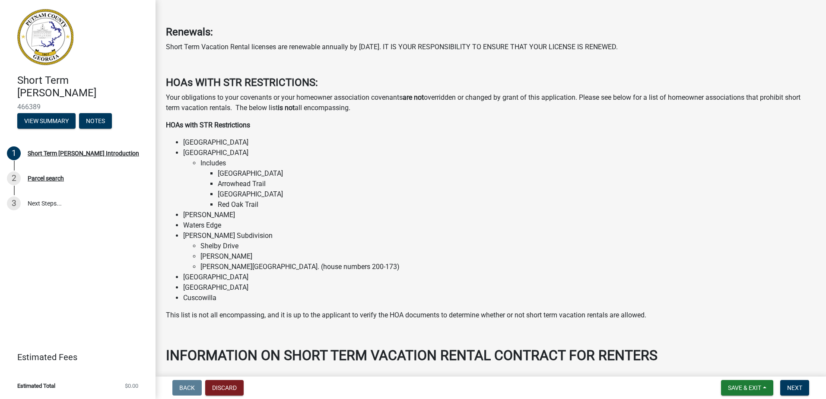
scroll to position [346, 0]
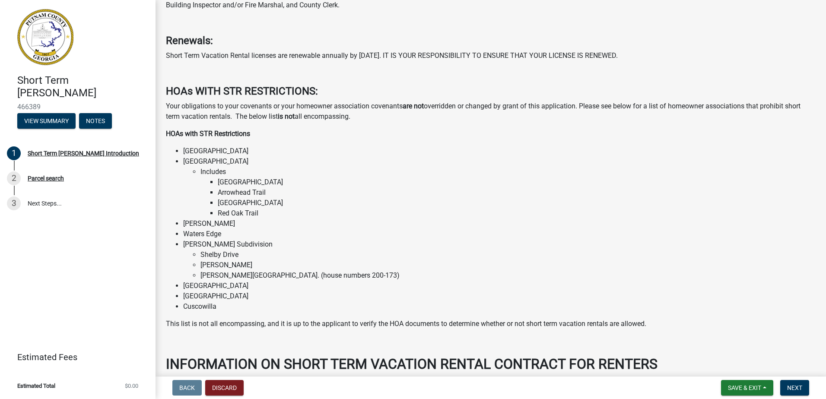
click at [360, 122] on p "Your obligations to your covenants or your homeowner association covenants are …" at bounding box center [491, 111] width 650 height 21
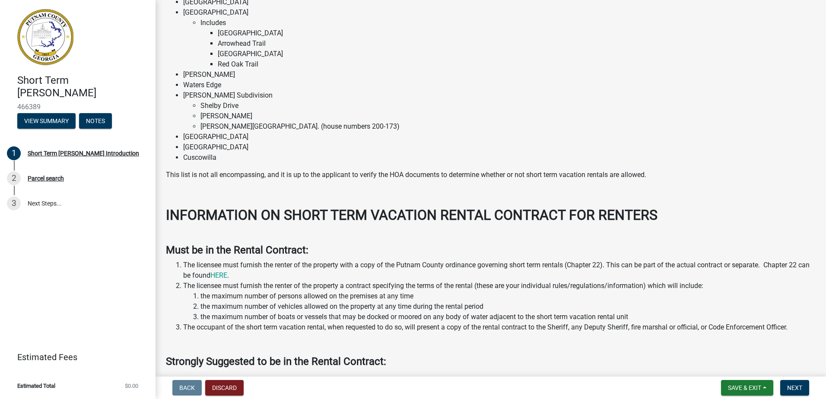
scroll to position [605, 0]
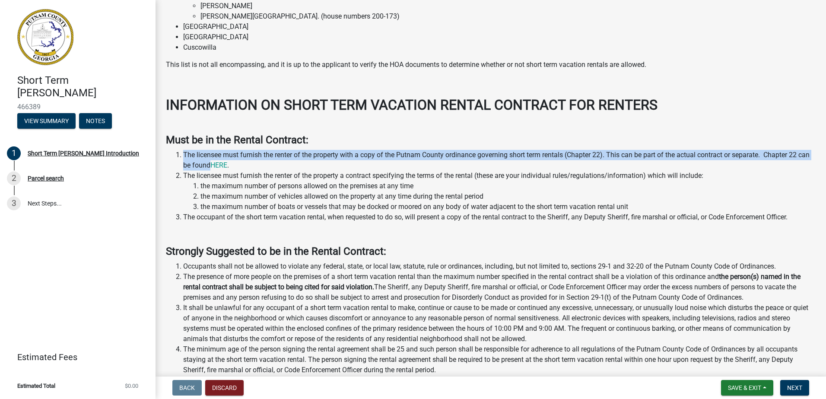
drag, startPoint x: 223, startPoint y: 181, endPoint x: 182, endPoint y: 170, distance: 42.0
click at [183, 170] on li "The licensee must furnish the renter of the property with a copy of the Putnam …" at bounding box center [499, 160] width 632 height 21
drag, startPoint x: 182, startPoint y: 170, endPoint x: 191, endPoint y: 170, distance: 8.6
copy li "The licensee must furnish the renter of the property with a copy of the Putnam …"
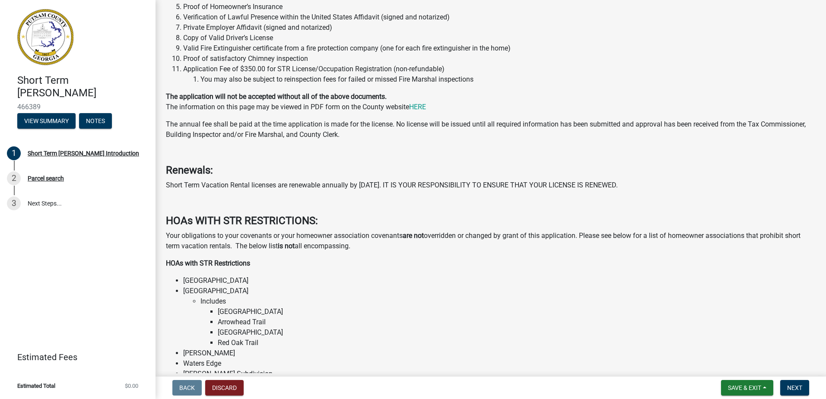
scroll to position [86, 0]
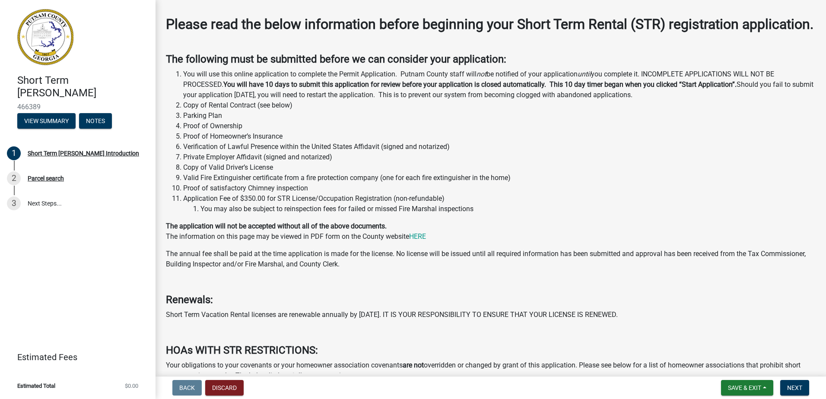
click at [231, 194] on li "Proof of satisfactory Chimney inspection" at bounding box center [499, 188] width 632 height 10
click at [213, 183] on li "Valid Fire Extinguisher certificate from a fire protection company (one for eac…" at bounding box center [499, 178] width 632 height 10
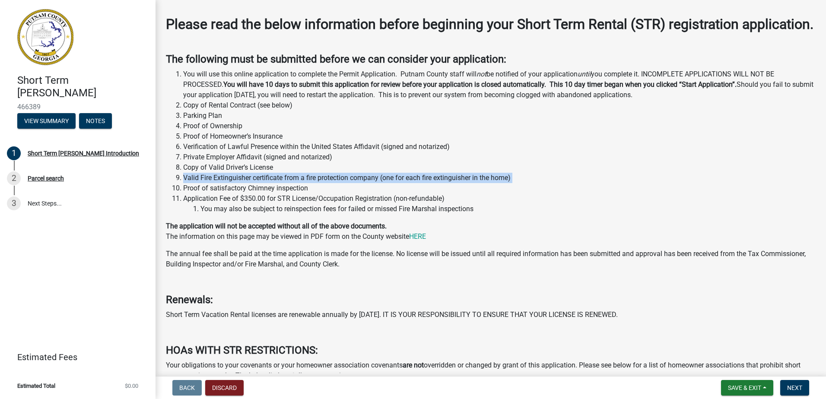
click at [213, 183] on li "Valid Fire Extinguisher certificate from a fire protection company (one for eac…" at bounding box center [499, 178] width 632 height 10
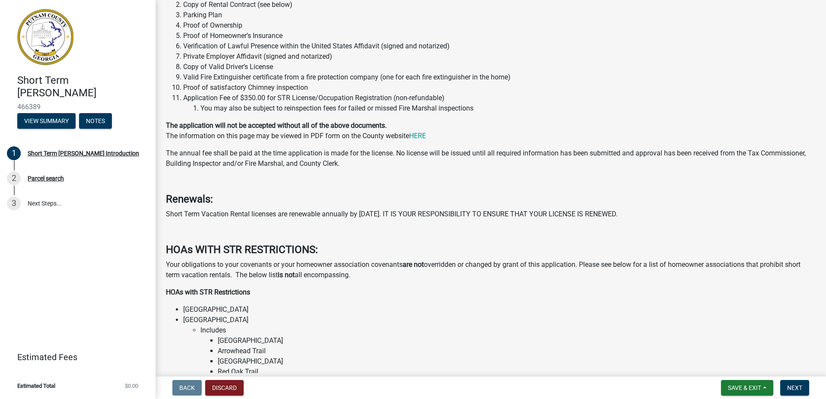
scroll to position [173, 0]
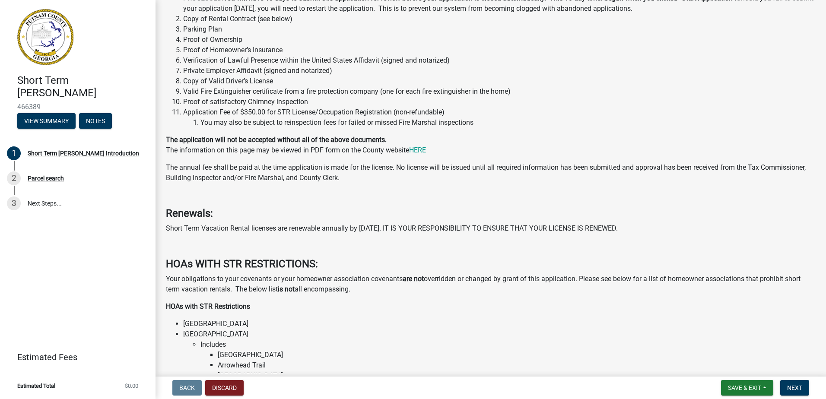
click at [254, 97] on li "Valid Fire Extinguisher certificate from a fire protection company (one for eac…" at bounding box center [499, 91] width 632 height 10
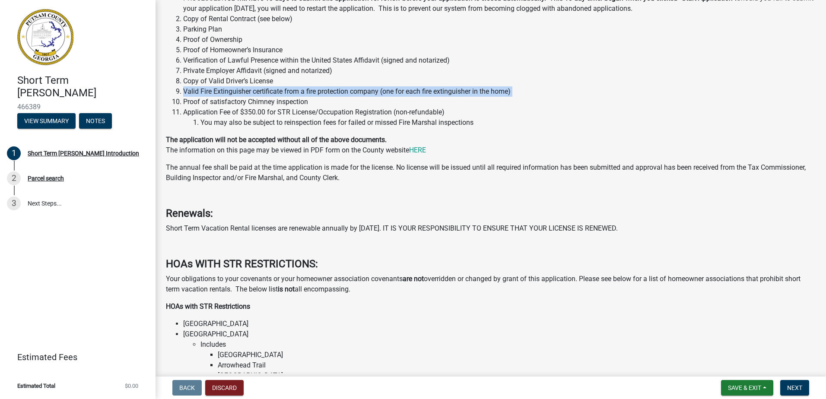
click at [254, 97] on li "Valid Fire Extinguisher certificate from a fire protection company (one for eac…" at bounding box center [499, 91] width 632 height 10
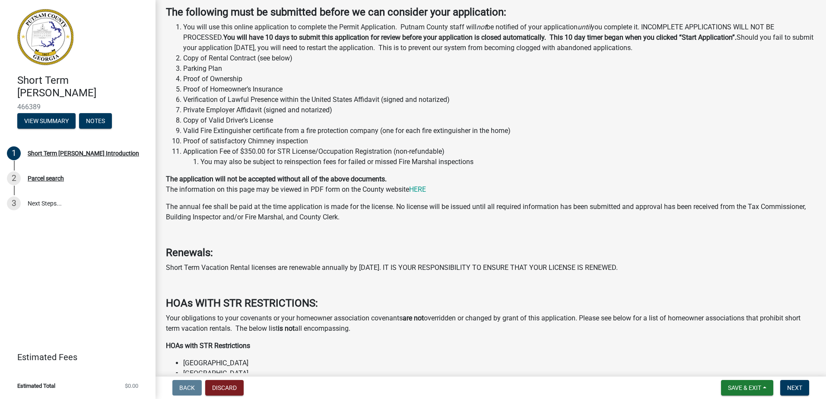
scroll to position [130, 0]
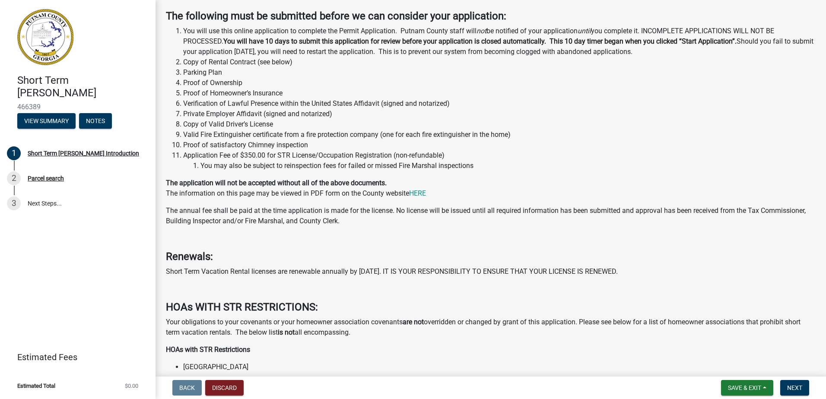
click at [185, 140] on li "Valid Fire Extinguisher certificate from a fire protection company (one for eac…" at bounding box center [499, 135] width 632 height 10
drag, startPoint x: 188, startPoint y: 151, endPoint x: 282, endPoint y: 152, distance: 93.7
click at [282, 140] on li "Valid Fire Extinguisher certificate from a fire protection company (one for eac…" at bounding box center [499, 135] width 632 height 10
copy li "Valid Fire Extinguisher certificate"
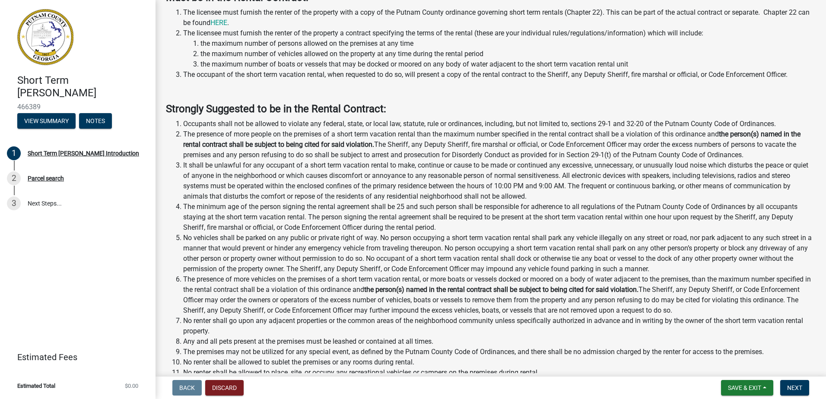
scroll to position [734, 0]
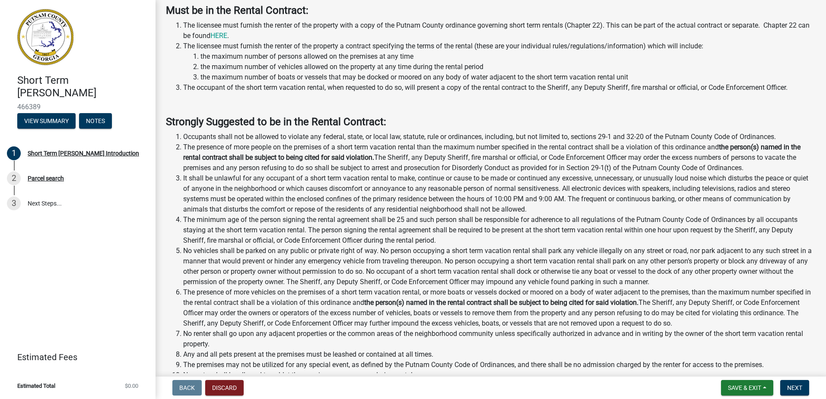
click at [183, 142] on li "Occupants shall not be allowed to violate any federal, state, or local law, sta…" at bounding box center [499, 137] width 632 height 10
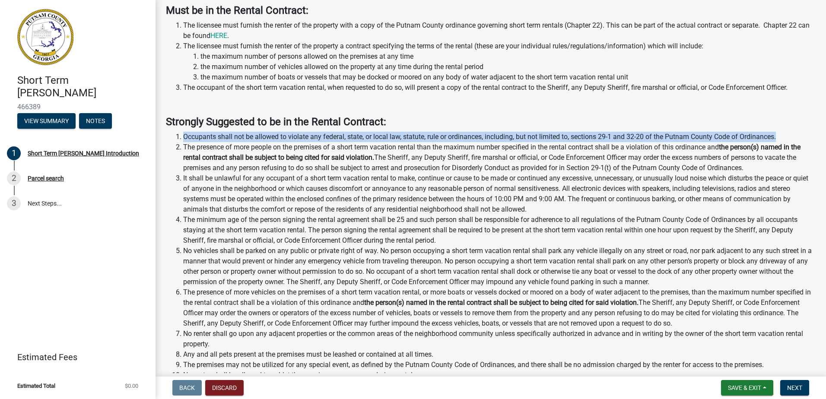
drag, startPoint x: 184, startPoint y: 153, endPoint x: 784, endPoint y: 147, distance: 599.6
click at [784, 147] on div "INFORMATION ON SHORT TERM VACATION RENTAL CONTRACT FOR RENTERS Must be in the R…" at bounding box center [491, 250] width 650 height 607
copy li "Occupants shall not be allowed to violate any federal, state, or local law, sta…"
click at [300, 198] on li "It shall be unlawful for any occupant of a short term vacation rental to make, …" at bounding box center [499, 193] width 632 height 41
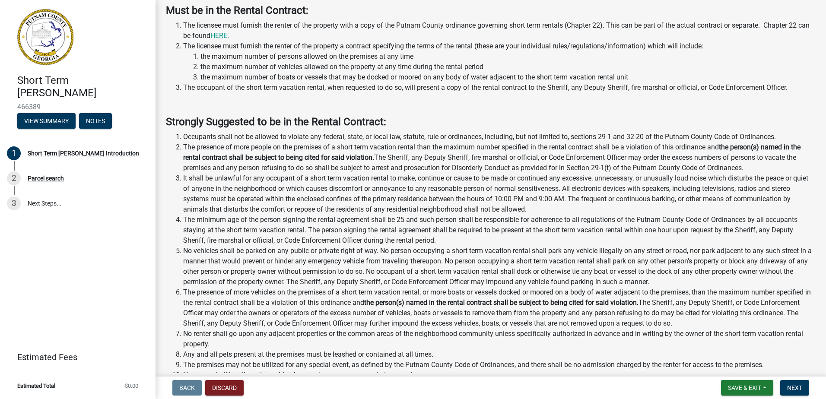
drag, startPoint x: 184, startPoint y: 163, endPoint x: 765, endPoint y: 187, distance: 581.9
click at [765, 173] on li "The presence of more people on the premises of a short term vacation rental tha…" at bounding box center [499, 157] width 632 height 31
copy li "The presence of more people on the premises of a short term vacation rental tha…"
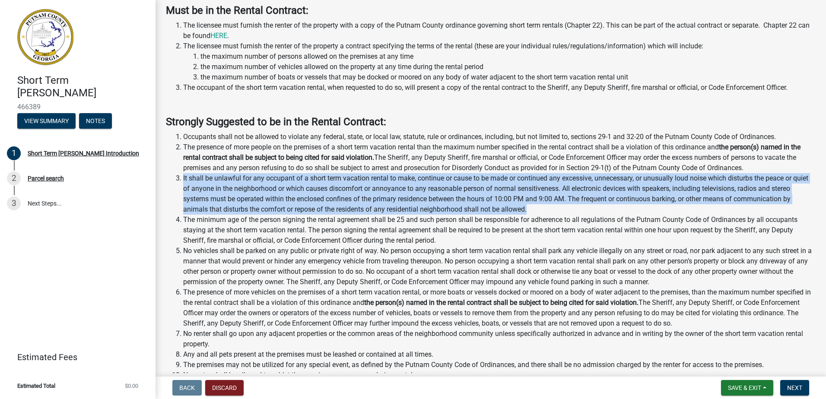
drag, startPoint x: 183, startPoint y: 192, endPoint x: 571, endPoint y: 229, distance: 390.1
click at [571, 215] on li "It shall be unlawful for any occupant of a short term vacation rental to make, …" at bounding box center [499, 193] width 632 height 41
copy li "It shall be unlawful for any occupant of a short term vacation rental to make, …"
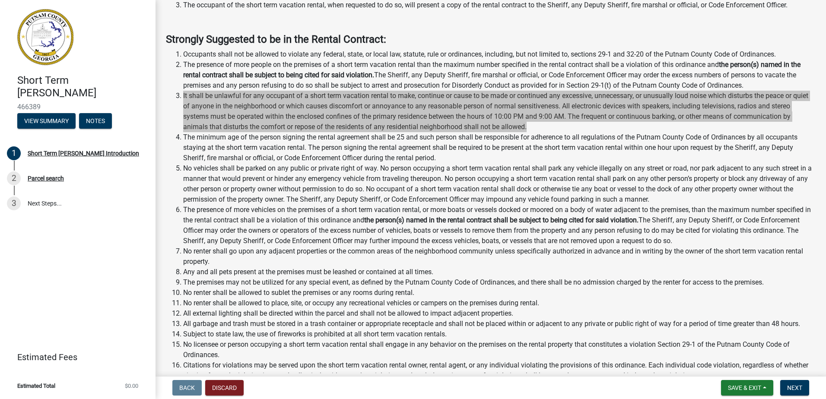
scroll to position [821, 0]
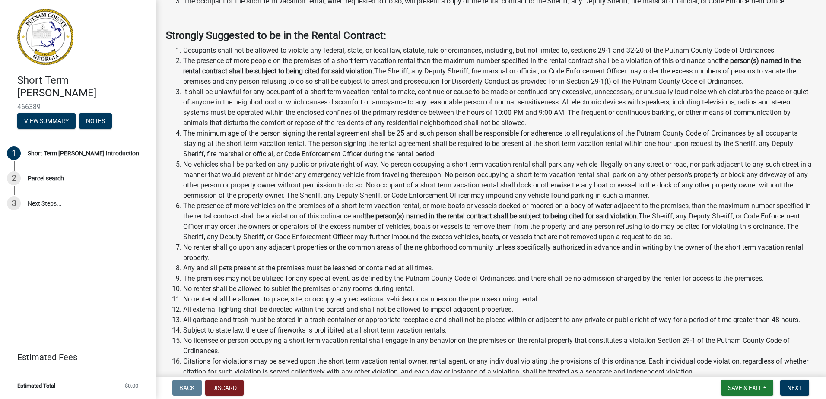
click at [453, 159] on li "The minimum age of the person signing the rental agreement shall be 25 and such…" at bounding box center [499, 143] width 632 height 31
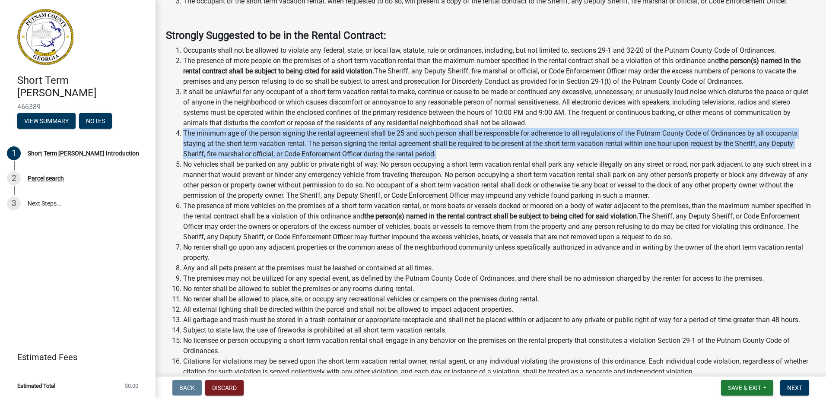
drag, startPoint x: 446, startPoint y: 169, endPoint x: 180, endPoint y: 147, distance: 267.5
click at [183, 147] on li "The minimum age of the person signing the rental agreement shall be 25 and such…" at bounding box center [499, 143] width 632 height 31
copy li "The minimum age of the person signing the rental agreement shall be 25 and such…"
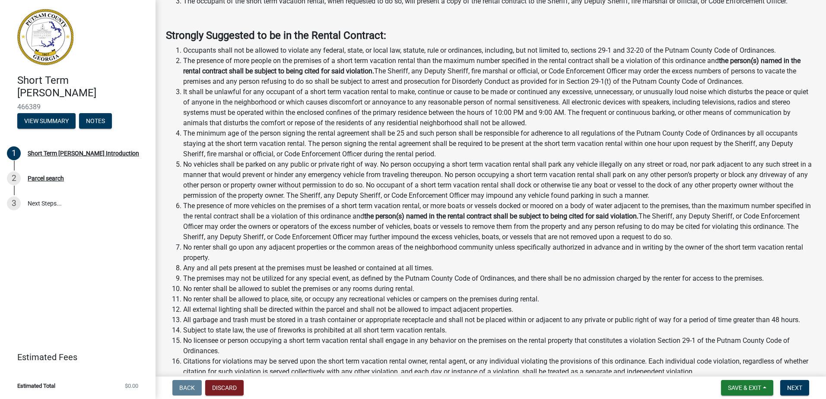
click at [325, 180] on li "No vehicles shall be parked on any public or private right of way. No person oc…" at bounding box center [499, 179] width 632 height 41
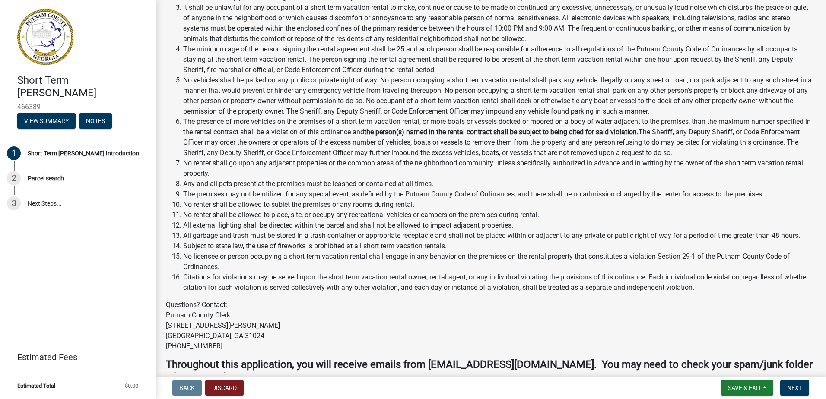
scroll to position [907, 0]
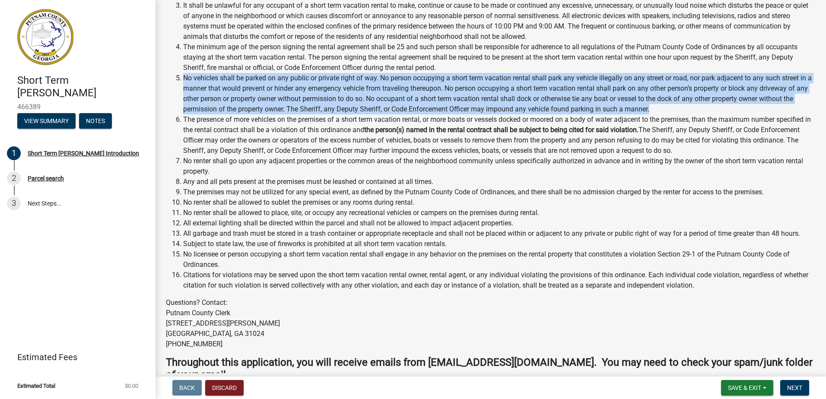
drag, startPoint x: 184, startPoint y: 94, endPoint x: 666, endPoint y: 125, distance: 483.5
click at [666, 114] on li "No vehicles shall be parked on any public or private right of way. No person oc…" at bounding box center [499, 93] width 632 height 41
copy li "No vehicles shall be parked on any public or private right of way. No person oc…"
click at [315, 151] on li "The presence of more vehicles on the premises of a short term vacation rental, …" at bounding box center [499, 134] width 632 height 41
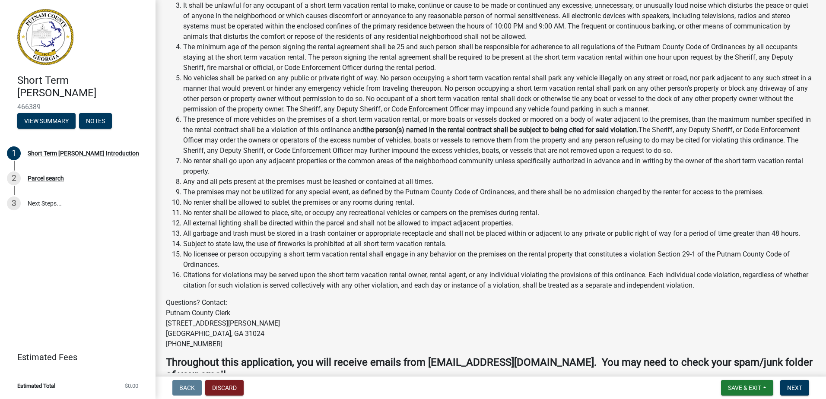
drag, startPoint x: 184, startPoint y: 136, endPoint x: 741, endPoint y: 164, distance: 557.5
click at [741, 156] on li "The presence of more vehicles on the premises of a short term vacation rental, …" at bounding box center [499, 134] width 632 height 41
copy li "The presence of more vehicles on the premises of a short term vacation rental, …"
click at [241, 177] on li "No renter shall go upon any adjacent properties or the common areas of the neig…" at bounding box center [499, 166] width 632 height 21
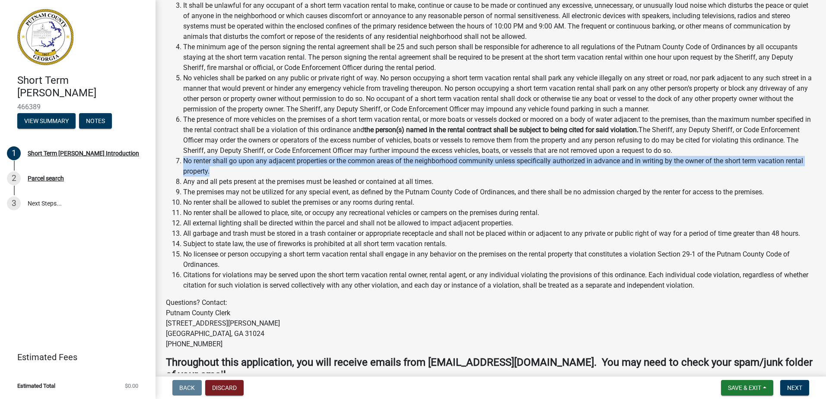
drag, startPoint x: 232, startPoint y: 188, endPoint x: 183, endPoint y: 178, distance: 50.2
click at [183, 177] on li "No renter shall go upon any adjacent properties or the common areas of the neig…" at bounding box center [499, 166] width 632 height 21
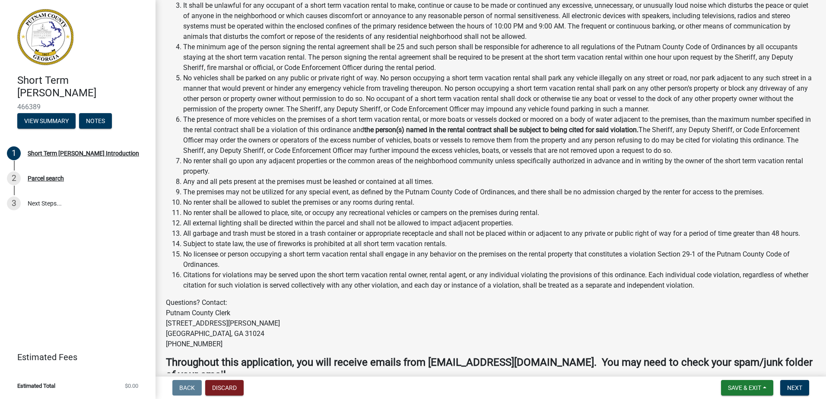
click at [435, 187] on li "Any and all pets present at the premises must be leashed or contained at all ti…" at bounding box center [499, 182] width 632 height 10
drag, startPoint x: 444, startPoint y: 197, endPoint x: 185, endPoint y: 199, distance: 259.2
click at [185, 187] on li "Any and all pets present at the premises must be leashed or contained at all ti…" at bounding box center [499, 182] width 632 height 10
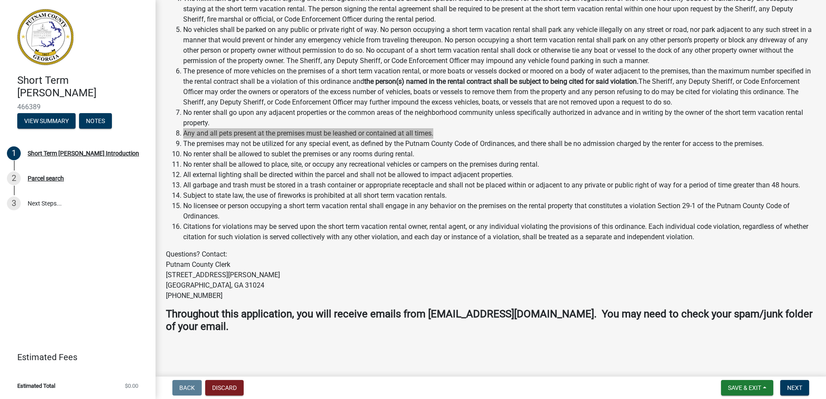
scroll to position [972, 0]
click at [422, 154] on li "No renter shall be allowed to sublet the premises or any rooms during rental." at bounding box center [499, 154] width 632 height 10
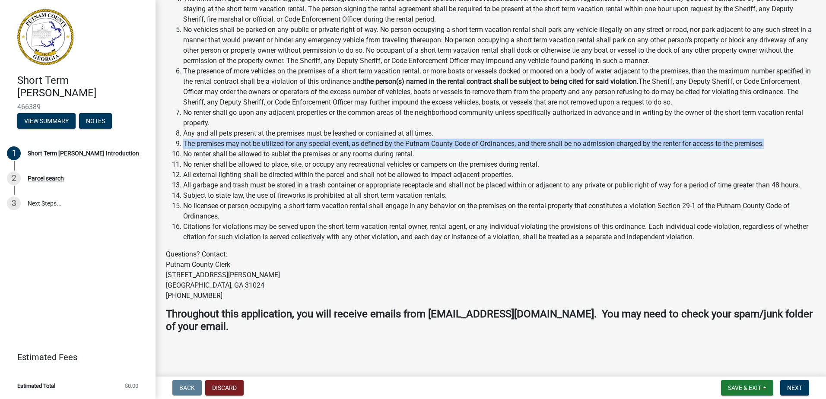
drag, startPoint x: 771, startPoint y: 144, endPoint x: 184, endPoint y: 145, distance: 587.9
click at [184, 145] on li "The premises may not be utilized for any special event, as defined by the Putna…" at bounding box center [499, 144] width 632 height 10
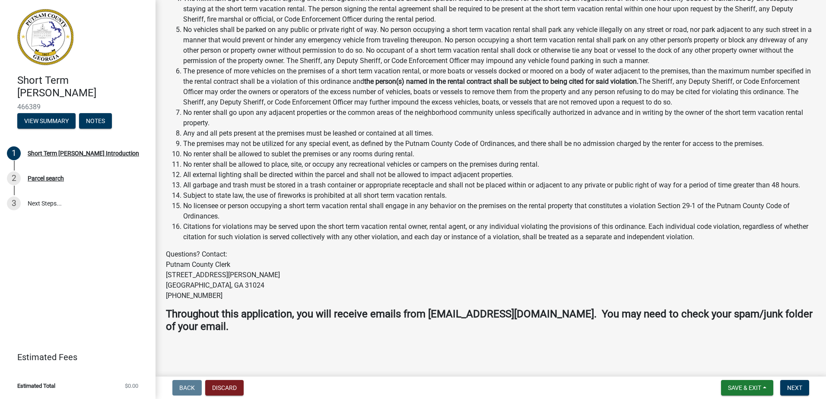
click at [416, 157] on li "No renter shall be allowed to sublet the premises or any rooms during rental." at bounding box center [499, 154] width 632 height 10
drag, startPoint x: 423, startPoint y: 156, endPoint x: 182, endPoint y: 159, distance: 241.5
click at [183, 159] on li "No renter shall be allowed to sublet the premises or any rooms during rental." at bounding box center [499, 154] width 632 height 10
click at [437, 166] on li "No renter shall be allowed to place, site, or occupy any recreational vehicles …" at bounding box center [499, 164] width 632 height 10
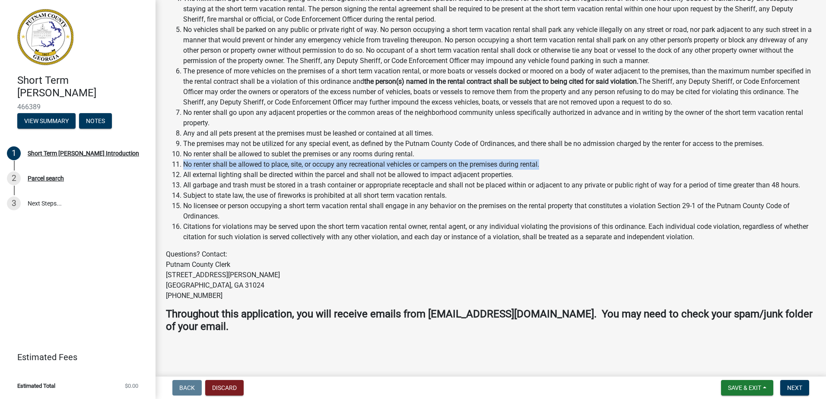
drag, startPoint x: 547, startPoint y: 165, endPoint x: 182, endPoint y: 164, distance: 365.0
click at [183, 164] on li "No renter shall be allowed to place, site, or occupy any recreational vehicles …" at bounding box center [499, 164] width 632 height 10
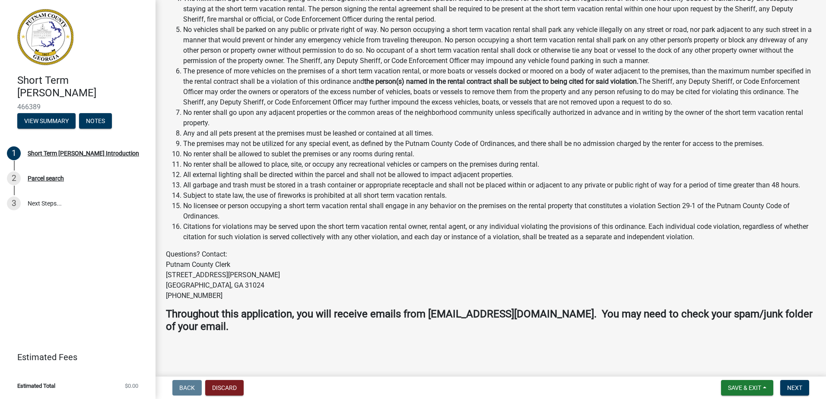
click at [529, 175] on li "All external lighting shall be directed within the parcel and shall not be allo…" at bounding box center [499, 175] width 632 height 10
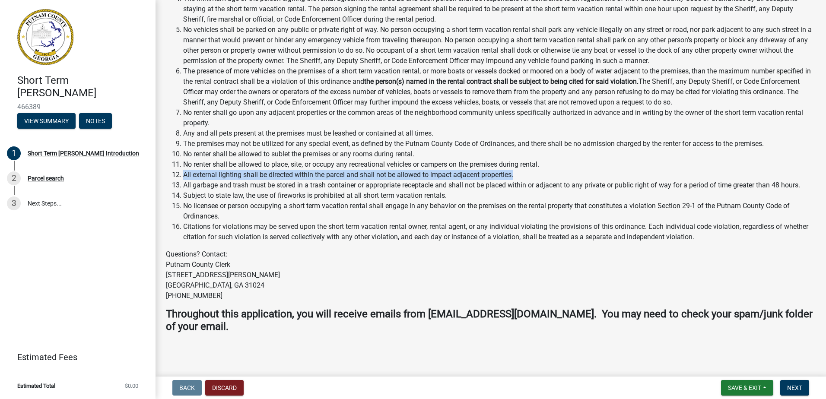
drag, startPoint x: 526, startPoint y: 175, endPoint x: 178, endPoint y: 175, distance: 348.1
click at [183, 175] on li "All external lighting shall be directed within the parcel and shall not be allo…" at bounding box center [499, 175] width 632 height 10
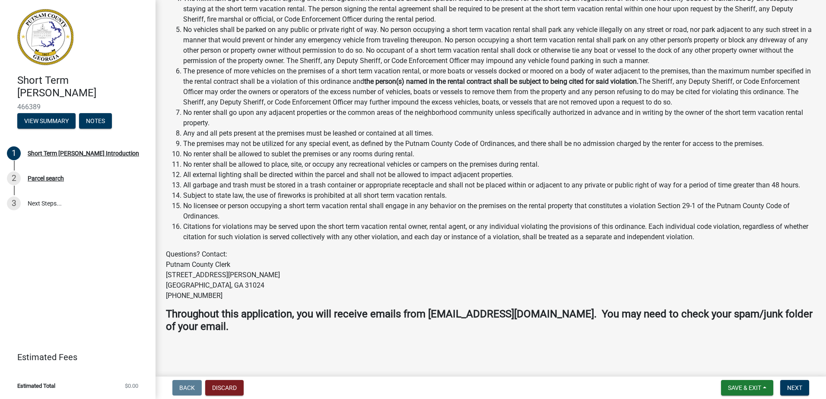
drag, startPoint x: 459, startPoint y: 185, endPoint x: 505, endPoint y: 184, distance: 45.8
click at [459, 185] on li "All garbage and trash must be stored in a trash container or appropriate recept…" at bounding box center [499, 185] width 632 height 10
click at [505, 196] on li "Subject to state law, the use of fireworks is prohibited at all short term vaca…" at bounding box center [499, 195] width 632 height 10
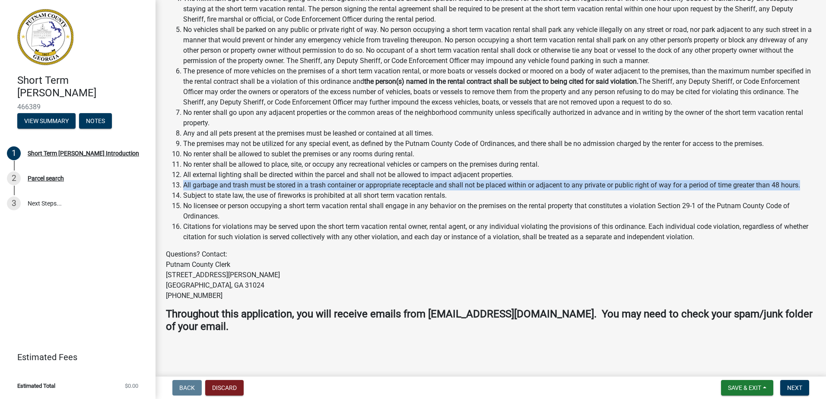
drag, startPoint x: 805, startPoint y: 186, endPoint x: 184, endPoint y: 183, distance: 621.1
click at [184, 183] on li "All garbage and trash must be stored in a trash container or appropriate recept…" at bounding box center [499, 185] width 632 height 10
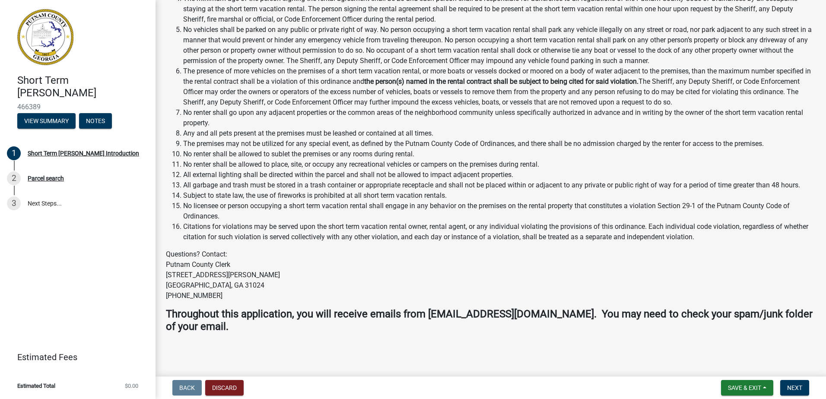
click at [457, 194] on li "Subject to state law, the use of fireworks is prohibited at all short term vaca…" at bounding box center [499, 195] width 632 height 10
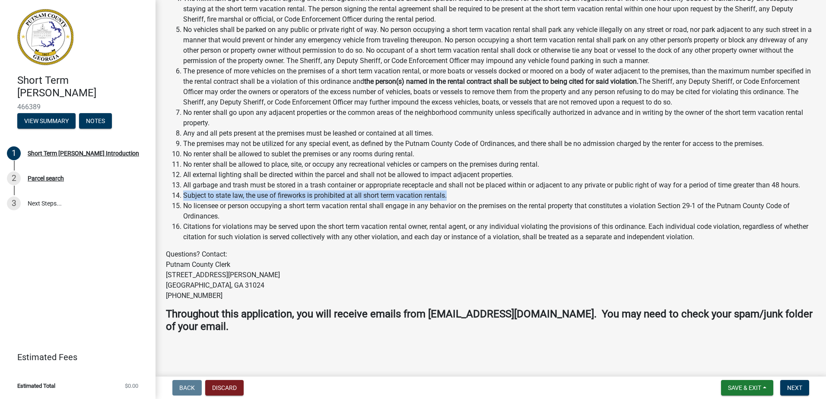
drag, startPoint x: 458, startPoint y: 194, endPoint x: 183, endPoint y: 192, distance: 275.6
click at [183, 192] on li "Subject to state law, the use of fireworks is prohibited at all short term vaca…" at bounding box center [499, 195] width 632 height 10
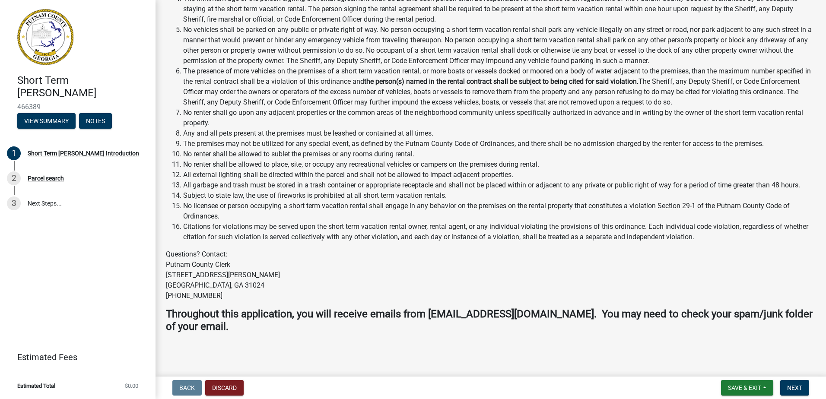
click at [279, 209] on li "No licensee or person occupying a short term vacation rental shall engage in an…" at bounding box center [499, 211] width 632 height 21
click at [257, 213] on li "No licensee or person occupying a short term vacation rental shall engage in an…" at bounding box center [499, 211] width 632 height 21
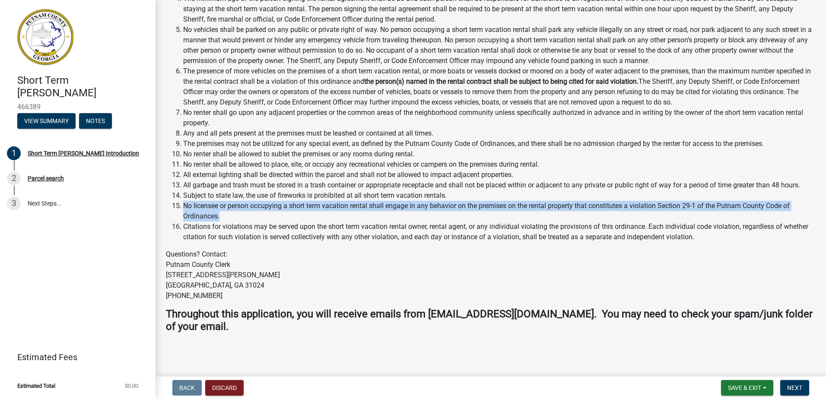
drag, startPoint x: 248, startPoint y: 215, endPoint x: 185, endPoint y: 205, distance: 63.4
click at [185, 205] on li "No licensee or person occupying a short term vacation rental shall engage in an…" at bounding box center [499, 211] width 632 height 21
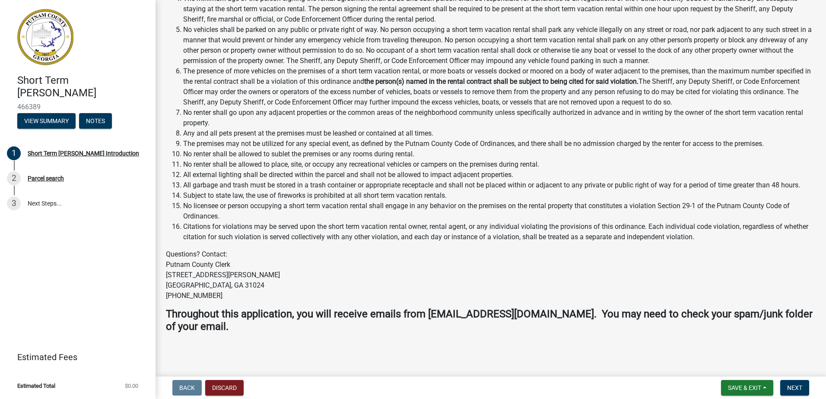
click at [317, 241] on li "Citations for violations may be served upon the short term vacation rental owne…" at bounding box center [499, 232] width 632 height 21
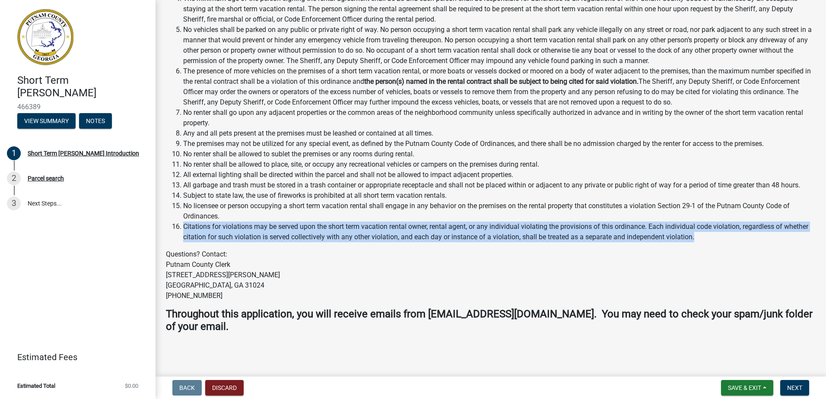
drag, startPoint x: 728, startPoint y: 236, endPoint x: 180, endPoint y: 229, distance: 547.7
click at [183, 229] on li "Citations for violations may be served upon the short term vacation rental owne…" at bounding box center [499, 232] width 632 height 21
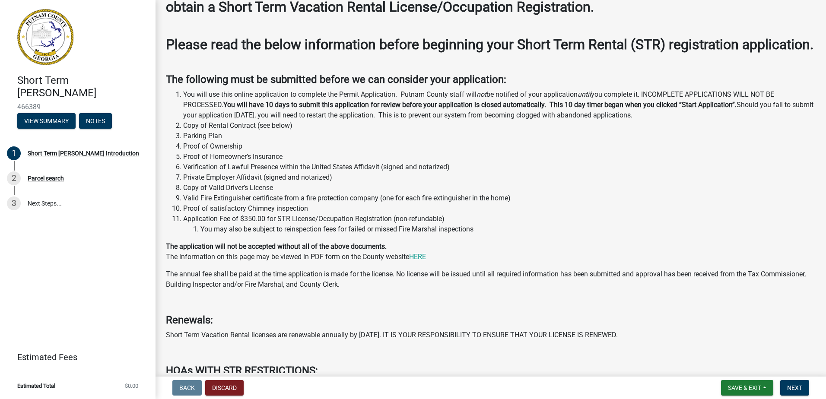
scroll to position [65, 0]
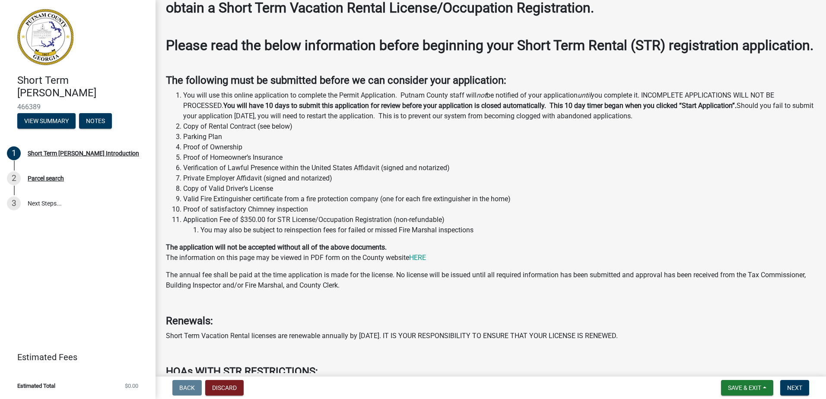
click at [215, 142] on li "Parking Plan" at bounding box center [499, 137] width 632 height 10
drag, startPoint x: 215, startPoint y: 151, endPoint x: 215, endPoint y: 167, distance: 16.0
click at [215, 152] on li "Proof of Ownership" at bounding box center [499, 147] width 632 height 10
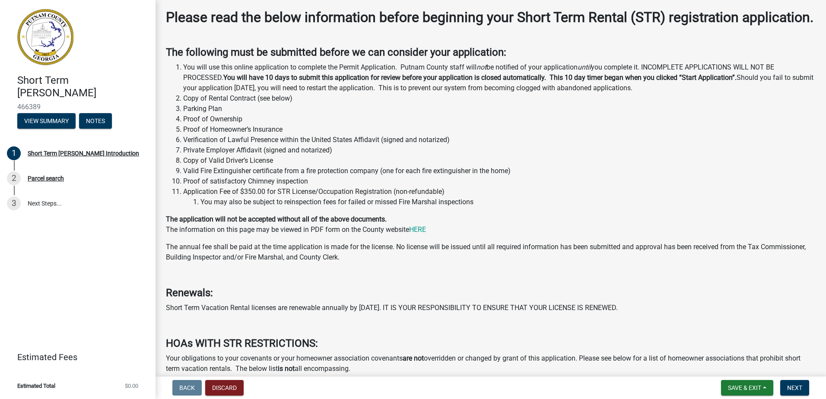
scroll to position [108, 0]
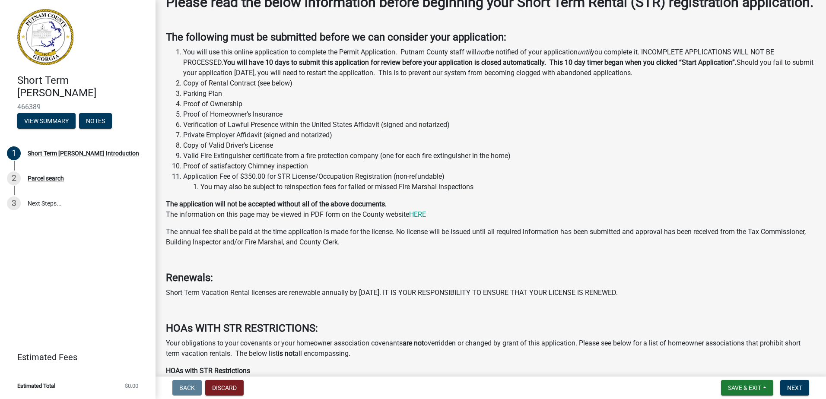
click at [254, 192] on li "Application Fee of $350.00 for STR License/Occupation Registration (non-refunda…" at bounding box center [499, 181] width 632 height 21
click at [251, 192] on li "Application Fee of $350.00 for STR License/Occupation Registration (non-refunda…" at bounding box center [499, 181] width 632 height 21
click at [234, 192] on li "You may also be subject to reinspection fees for failed or missed Fire Marshal …" at bounding box center [507, 187] width 615 height 10
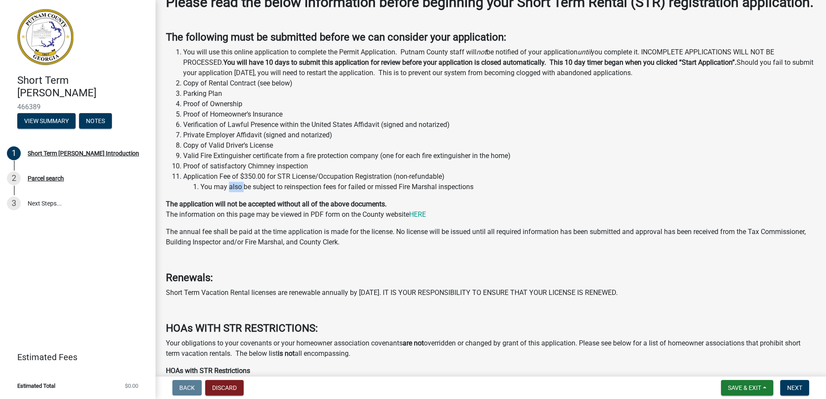
click at [234, 192] on li "You may also be subject to reinspection fees for failed or missed Fire Marshal …" at bounding box center [507, 187] width 615 height 10
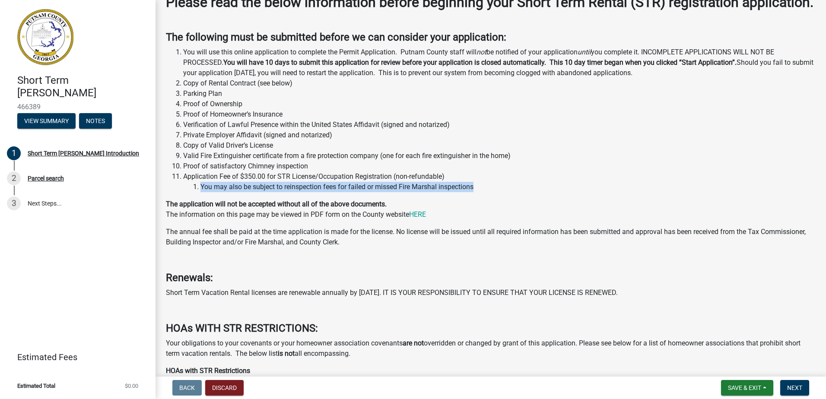
click at [234, 192] on li "You may also be subject to reinspection fees for failed or missed Fire Marshal …" at bounding box center [507, 187] width 615 height 10
drag, startPoint x: 234, startPoint y: 200, endPoint x: 244, endPoint y: 202, distance: 10.6
click at [244, 192] on li "You may also be subject to reinspection fees for failed or missed Fire Marshal …" at bounding box center [507, 187] width 615 height 10
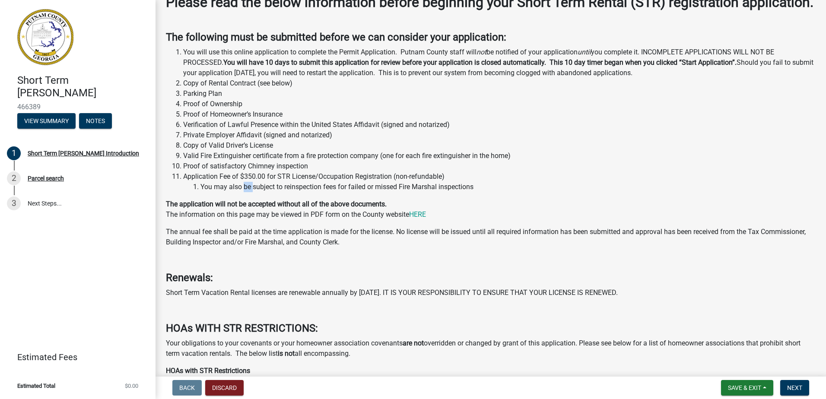
click at [244, 192] on li "You may also be subject to reinspection fees for failed or missed Fire Marshal …" at bounding box center [507, 187] width 615 height 10
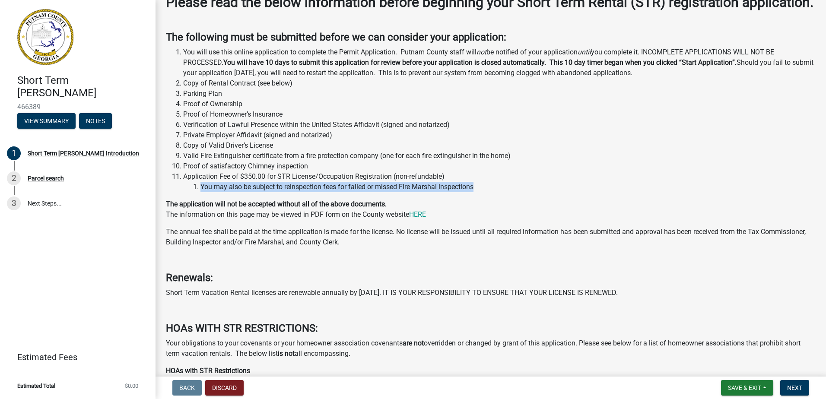
click at [244, 192] on li "You may also be subject to reinspection fees for failed or missed Fire Marshal …" at bounding box center [507, 187] width 615 height 10
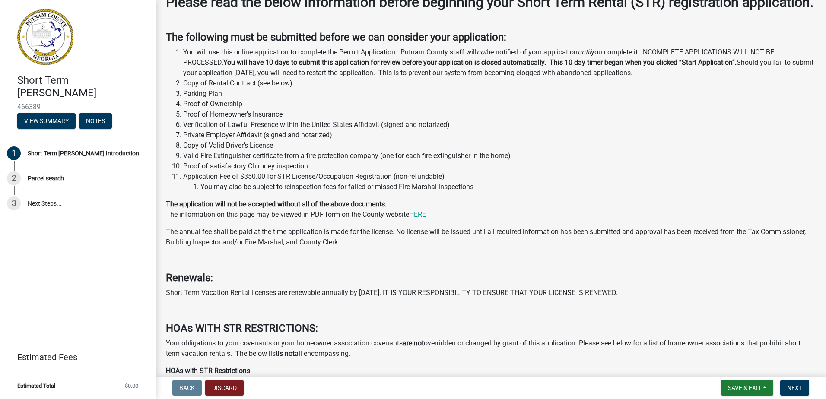
click at [299, 208] on strong "The application will not be accepted without all of the above documents." at bounding box center [276, 204] width 221 height 8
drag, startPoint x: 299, startPoint y: 222, endPoint x: 279, endPoint y: 221, distance: 20.3
click at [279, 208] on strong "The application will not be accepted without all of the above documents." at bounding box center [276, 204] width 221 height 8
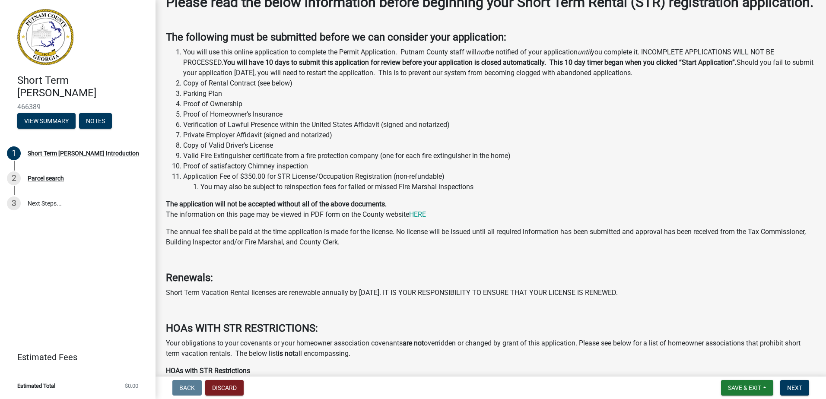
drag, startPoint x: 279, startPoint y: 221, endPoint x: 241, endPoint y: 219, distance: 37.6
click at [241, 208] on strong "The application will not be accepted without all of the above documents." at bounding box center [276, 204] width 221 height 8
drag, startPoint x: 241, startPoint y: 219, endPoint x: 213, endPoint y: 216, distance: 28.6
click at [213, 216] on p "The application will not be accepted without all of the above documents. The in…" at bounding box center [491, 209] width 650 height 21
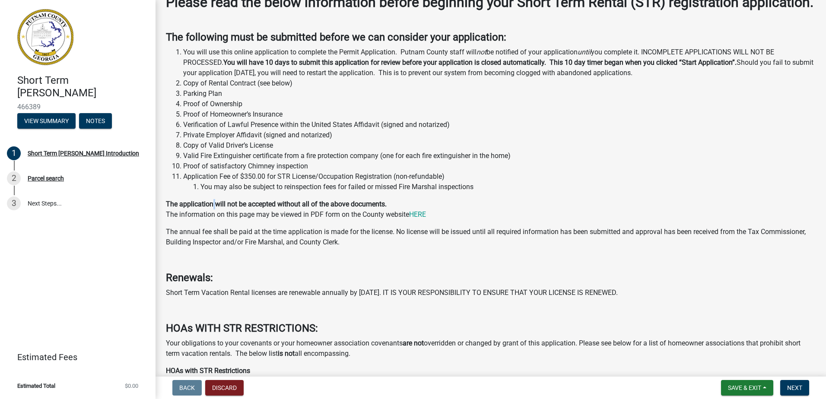
click at [213, 216] on p "The application will not be accepted without all of the above documents. The in…" at bounding box center [491, 209] width 650 height 21
click at [188, 208] on strong "The application will not be accepted without all of the above documents." at bounding box center [276, 204] width 221 height 8
drag, startPoint x: 188, startPoint y: 221, endPoint x: 340, endPoint y: 217, distance: 151.7
click at [340, 208] on strong "The application will not be accepted without all of the above documents." at bounding box center [276, 204] width 221 height 8
click at [338, 208] on strong "The application will not be accepted without all of the above documents." at bounding box center [276, 204] width 221 height 8
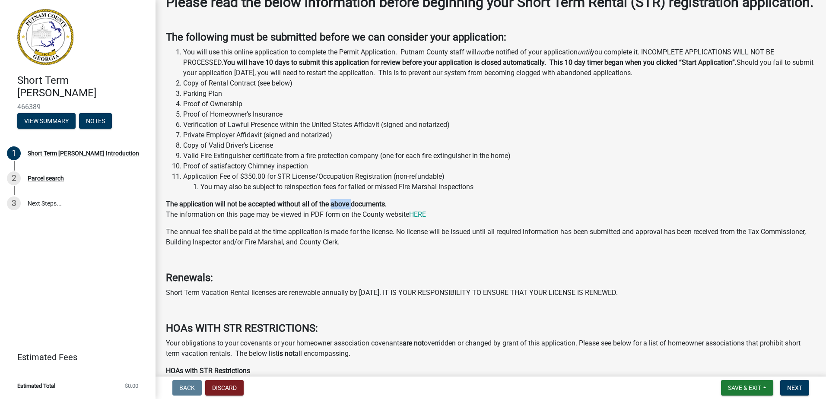
click at [338, 208] on strong "The application will not be accepted without all of the above documents." at bounding box center [276, 204] width 221 height 8
click at [202, 220] on p "The application will not be accepted without all of the above documents. The in…" at bounding box center [491, 209] width 650 height 21
drag, startPoint x: 202, startPoint y: 230, endPoint x: 245, endPoint y: 229, distance: 43.2
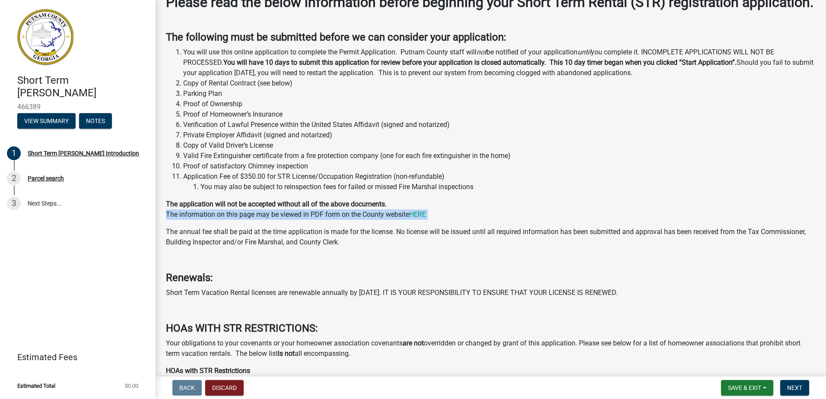
click at [245, 220] on p "The application will not be accepted without all of the above documents. The in…" at bounding box center [491, 209] width 650 height 21
click at [244, 161] on li "Valid Fire Extinguisher certificate from a fire protection company (one for eac…" at bounding box center [499, 156] width 632 height 10
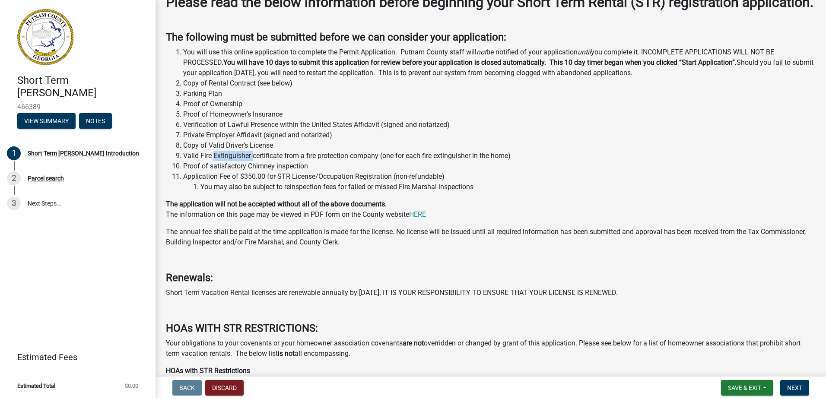
click at [244, 161] on li "Valid Fire Extinguisher certificate from a fire protection company (one for eac…" at bounding box center [499, 156] width 632 height 10
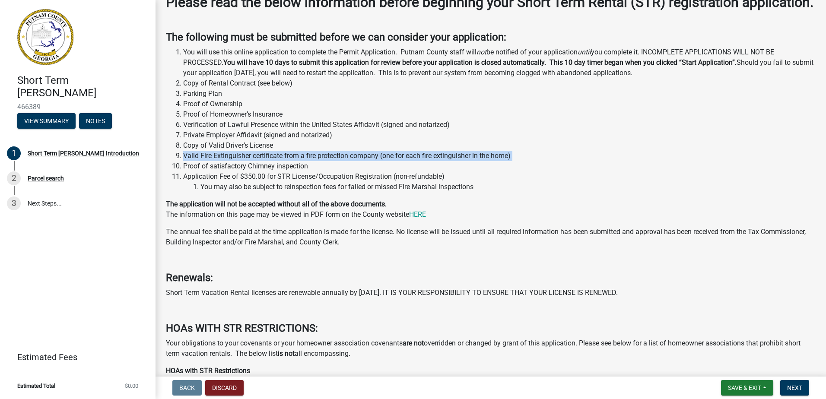
click at [244, 161] on li "Valid Fire Extinguisher certificate from a fire protection company (one for eac…" at bounding box center [499, 156] width 632 height 10
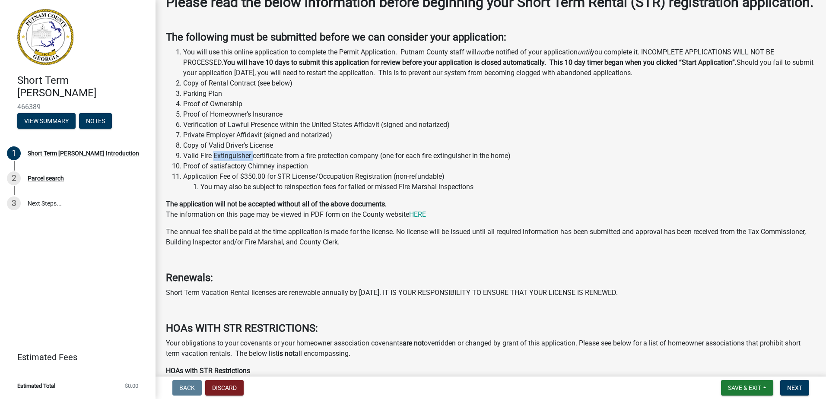
click at [244, 161] on li "Valid Fire Extinguisher certificate from a fire protection company (one for eac…" at bounding box center [499, 156] width 632 height 10
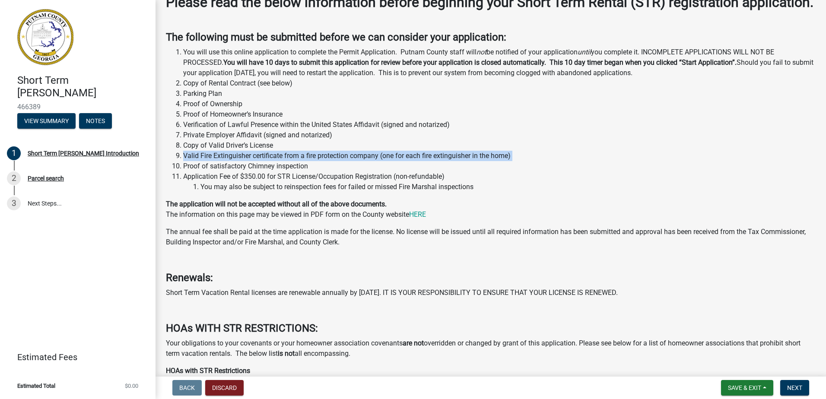
click at [244, 161] on li "Valid Fire Extinguisher certificate from a fire protection company (one for eac…" at bounding box center [499, 156] width 632 height 10
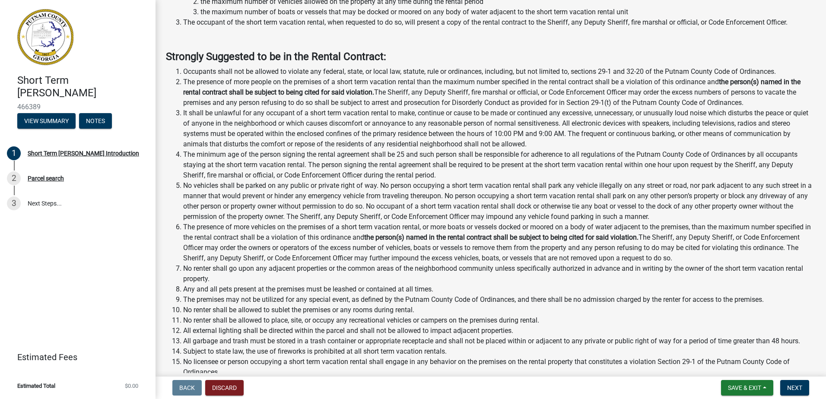
scroll to position [972, 0]
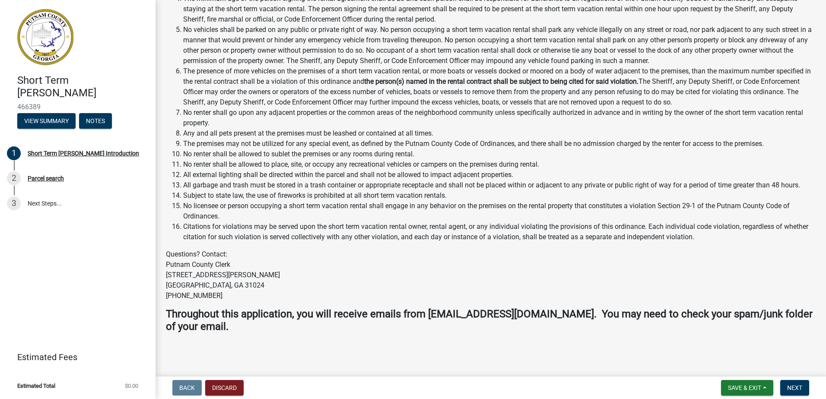
click at [206, 300] on p "Questions? Contact: Putnam County Clerk [STREET_ADDRESS][PERSON_NAME] 762-777-7…" at bounding box center [491, 275] width 650 height 52
click at [206, 298] on p "Questions? Contact: Putnam County Clerk [STREET_ADDRESS][PERSON_NAME] 762-777-7…" at bounding box center [491, 275] width 650 height 52
click at [207, 296] on p "Questions? Contact: Putnam County Clerk [STREET_ADDRESS][PERSON_NAME] 762-777-7…" at bounding box center [491, 275] width 650 height 52
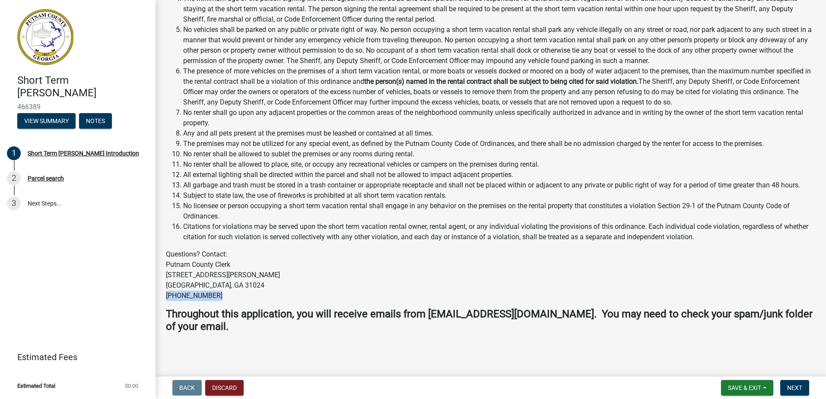
click at [207, 296] on p "Questions? Contact: Putnam County Clerk [STREET_ADDRESS][PERSON_NAME] 762-777-7…" at bounding box center [491, 275] width 650 height 52
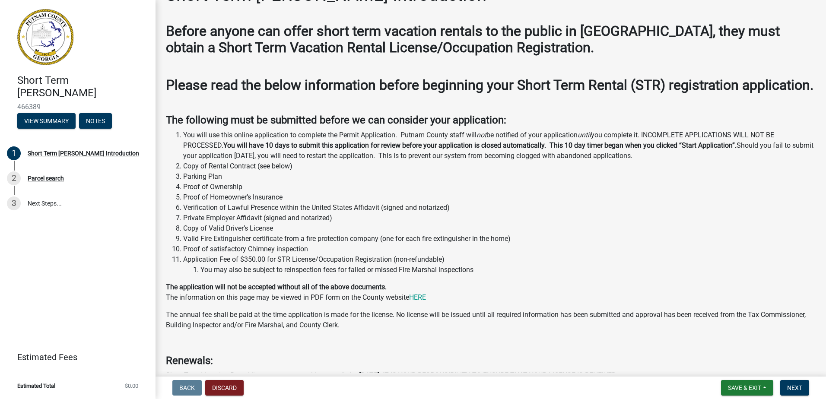
scroll to position [22, 0]
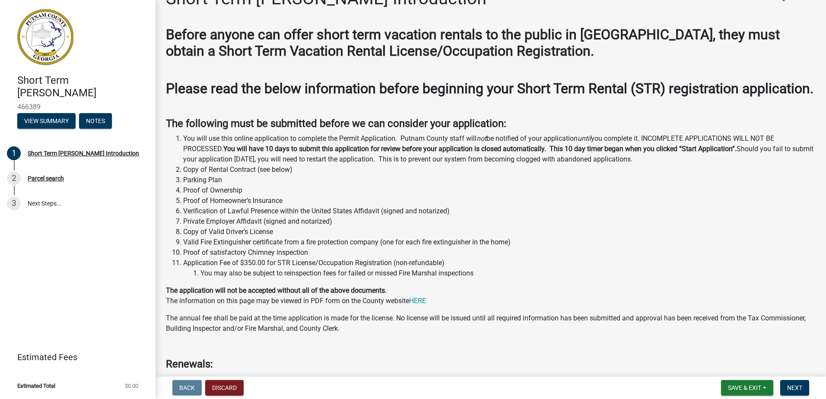
click at [228, 175] on li "Copy of Rental Contract (see below)" at bounding box center [499, 170] width 632 height 10
drag, startPoint x: 228, startPoint y: 185, endPoint x: 205, endPoint y: 200, distance: 27.6
click at [205, 185] on li "Parking Plan" at bounding box center [499, 180] width 632 height 10
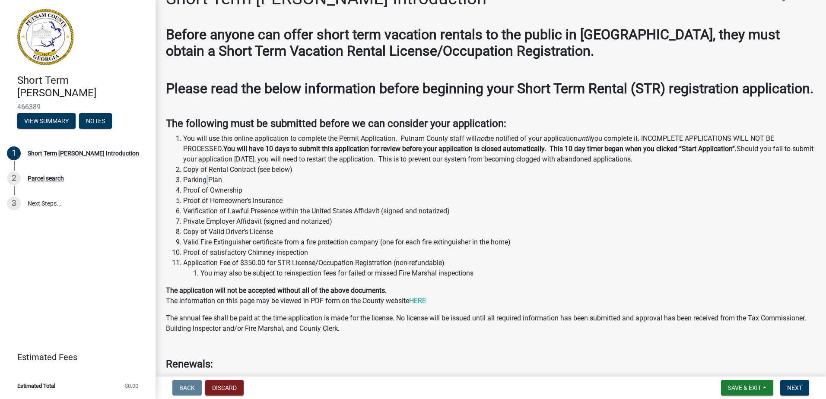
click at [205, 185] on li "Parking Plan" at bounding box center [499, 180] width 632 height 10
click at [206, 196] on li "Proof of Ownership" at bounding box center [499, 190] width 632 height 10
click at [207, 196] on li "Proof of Ownership" at bounding box center [499, 190] width 632 height 10
drag, startPoint x: 207, startPoint y: 207, endPoint x: 222, endPoint y: 216, distance: 18.0
click at [222, 206] on li "Proof of Homeowner’s Insurance" at bounding box center [499, 201] width 632 height 10
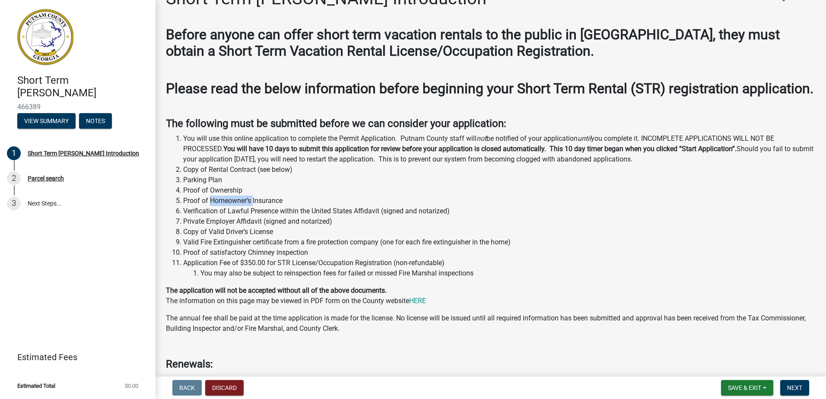
click at [222, 206] on li "Proof of Homeowner’s Insurance" at bounding box center [499, 201] width 632 height 10
drag, startPoint x: 222, startPoint y: 216, endPoint x: 220, endPoint y: 225, distance: 9.0
click at [220, 216] on li "Verification of Lawful Presence within the United States Affidavit (signed and …" at bounding box center [499, 211] width 632 height 10
drag, startPoint x: 220, startPoint y: 225, endPoint x: 265, endPoint y: 228, distance: 45.1
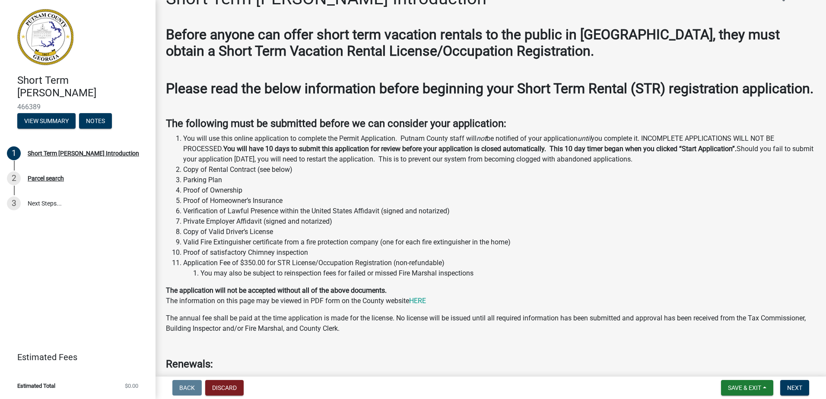
click at [265, 216] on li "Verification of Lawful Presence within the United States Affidavit (signed and …" at bounding box center [499, 211] width 632 height 10
drag, startPoint x: 265, startPoint y: 228, endPoint x: 222, endPoint y: 235, distance: 43.2
click at [222, 227] on li "Private Employer Affidavit (signed and notarized)" at bounding box center [499, 221] width 632 height 10
